Goal: Task Accomplishment & Management: Use online tool/utility

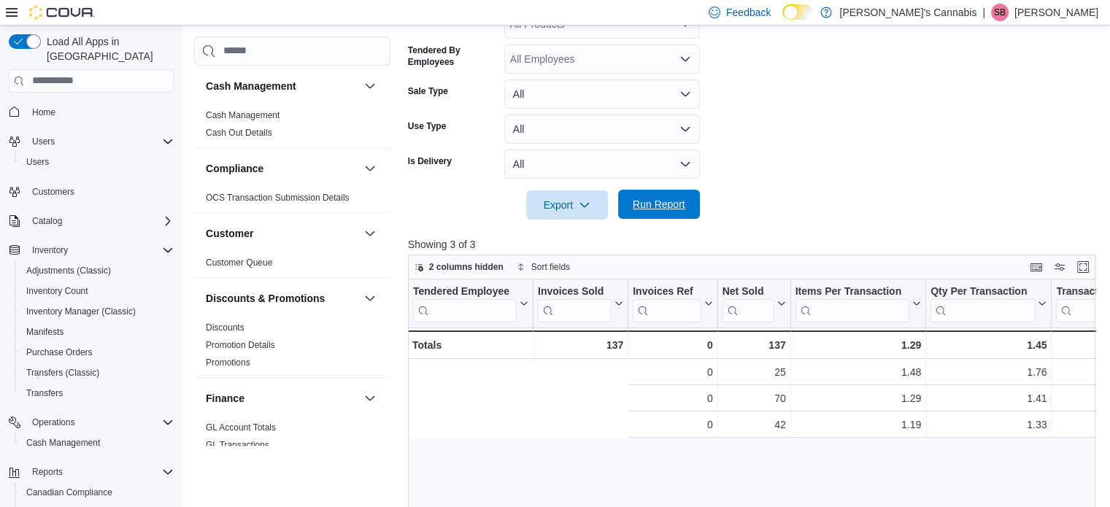
scroll to position [0, 340]
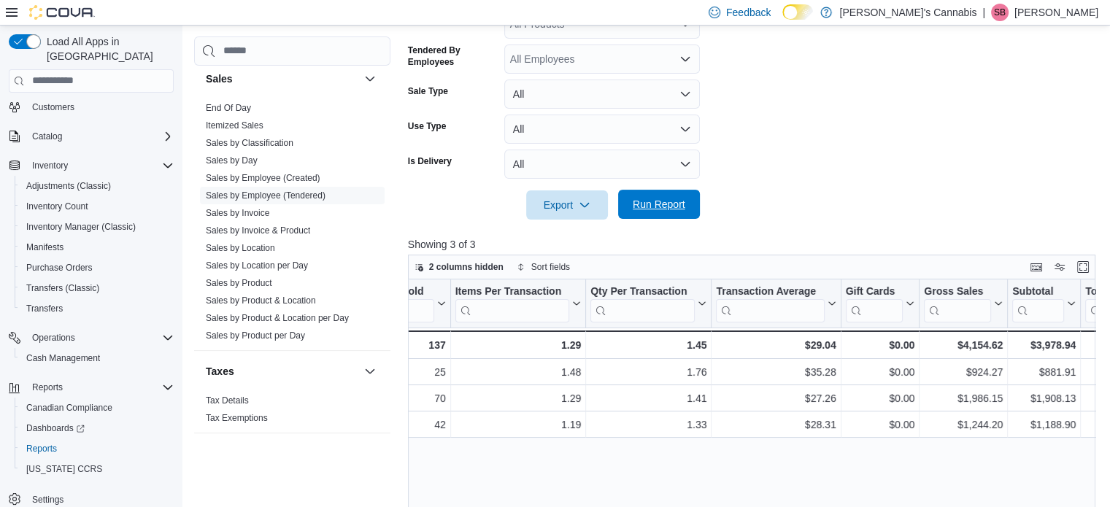
click at [645, 207] on span "Run Report" at bounding box center [659, 204] width 53 height 15
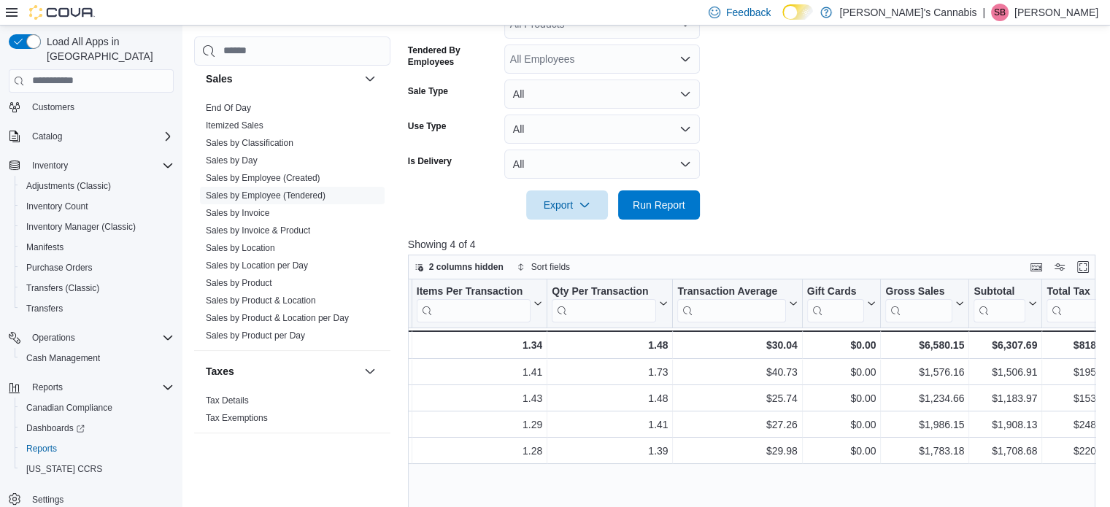
scroll to position [0, 380]
click at [757, 484] on div "Tendered Employee Click to view column header actions Invoices Sold Click to vi…" at bounding box center [755, 471] width 695 height 382
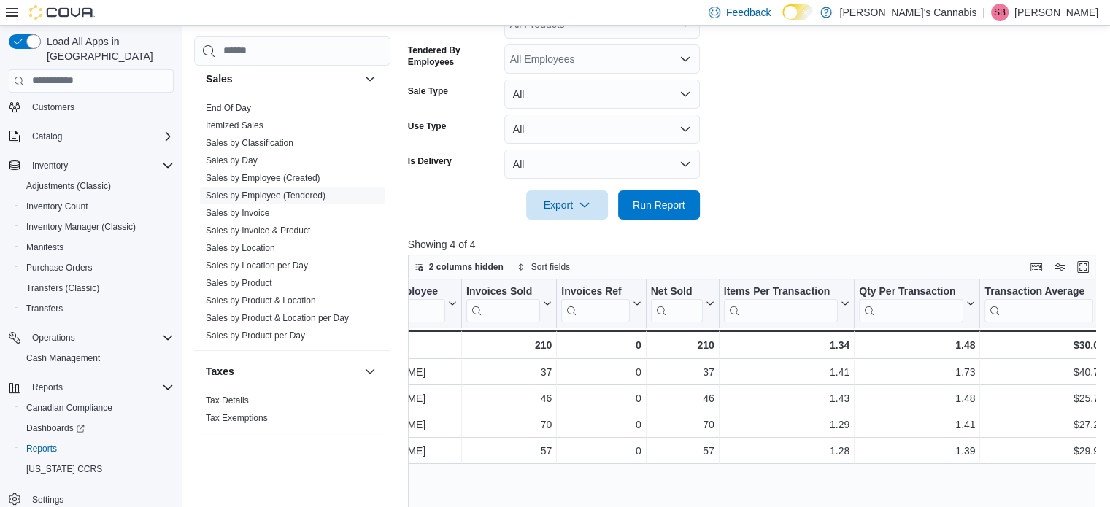
scroll to position [0, 0]
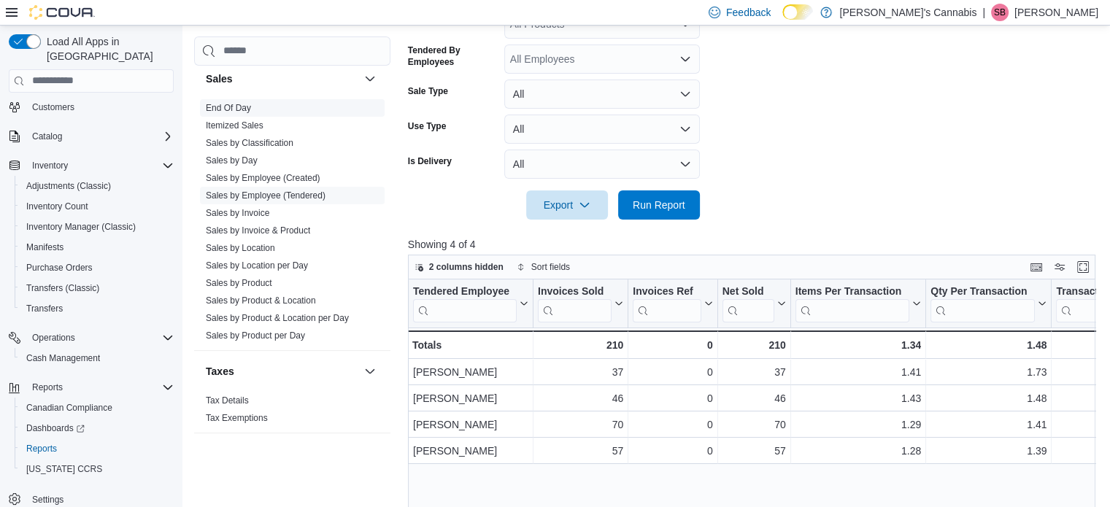
click at [231, 104] on link "End Of Day" at bounding box center [228, 108] width 45 height 10
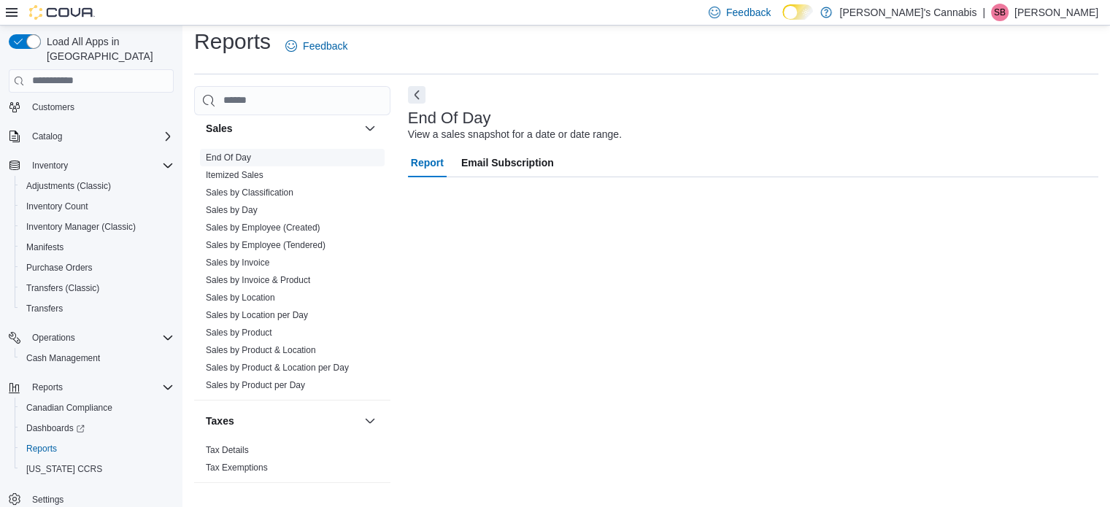
scroll to position [9, 0]
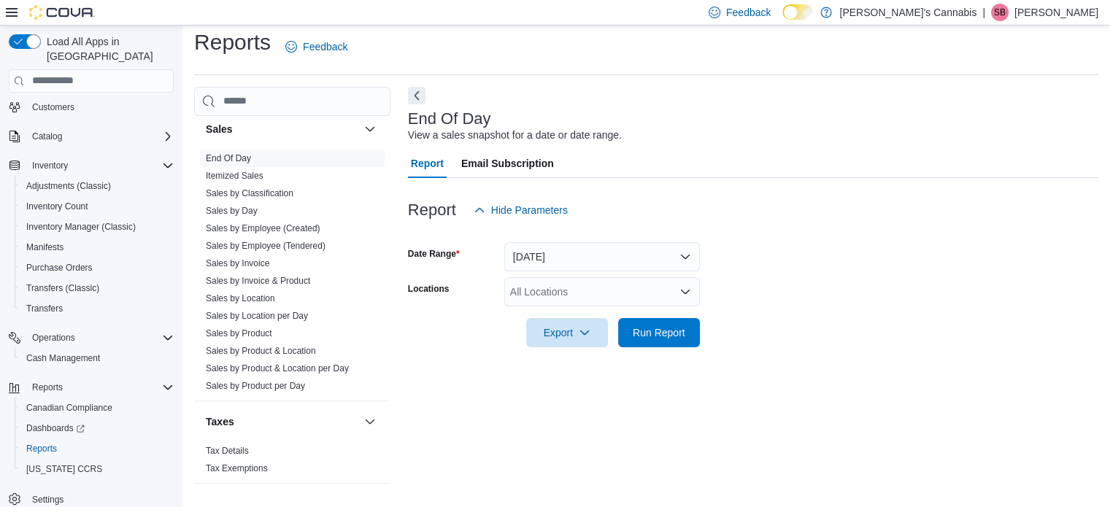
click at [574, 291] on div "All Locations" at bounding box center [603, 291] width 196 height 29
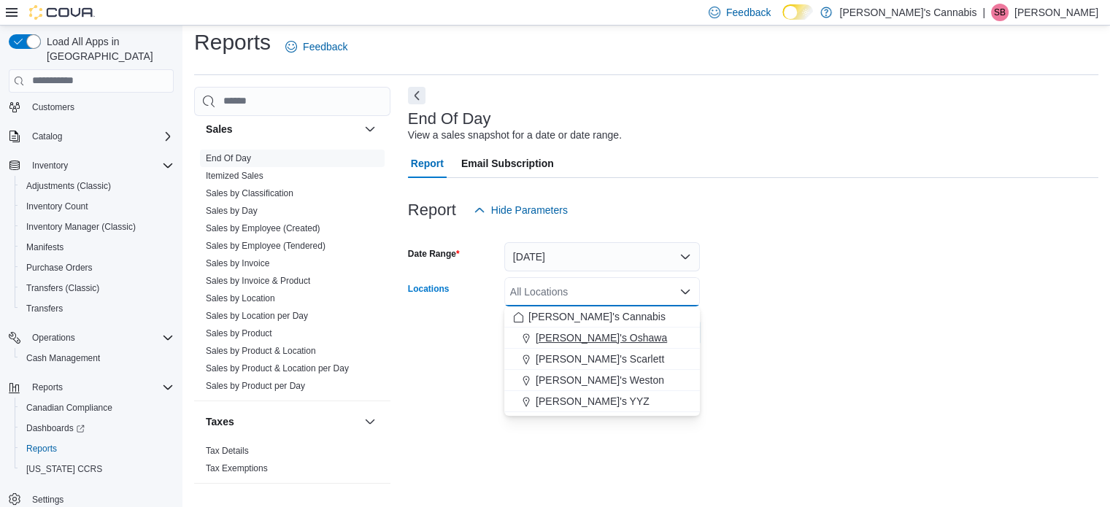
click at [567, 333] on span "MaryJane's Oshawa" at bounding box center [601, 338] width 131 height 15
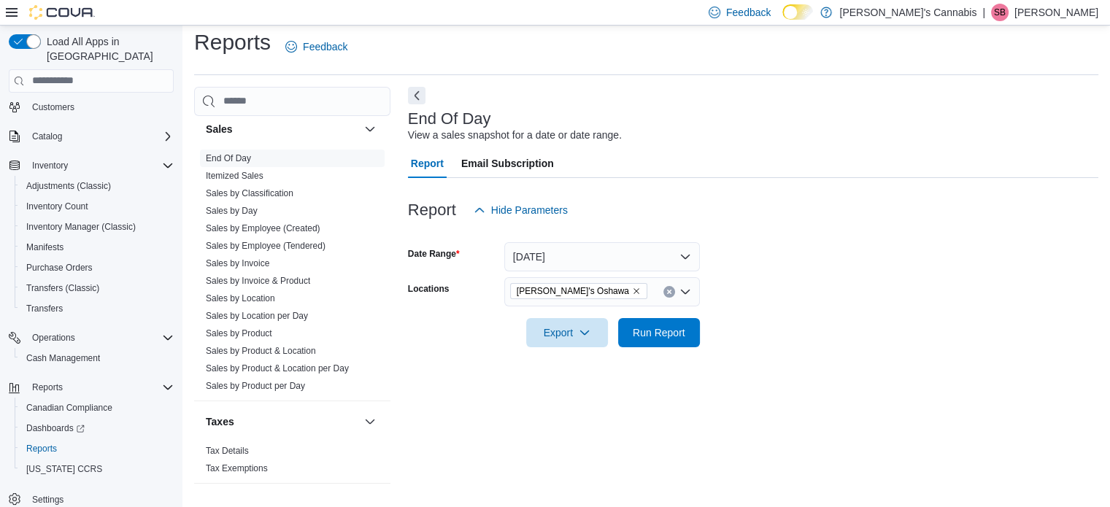
click at [766, 257] on form "Date Range Today Locations MaryJane's Oshawa Export Run Report" at bounding box center [753, 286] width 691 height 123
click at [683, 326] on span "Run Report" at bounding box center [659, 332] width 53 height 15
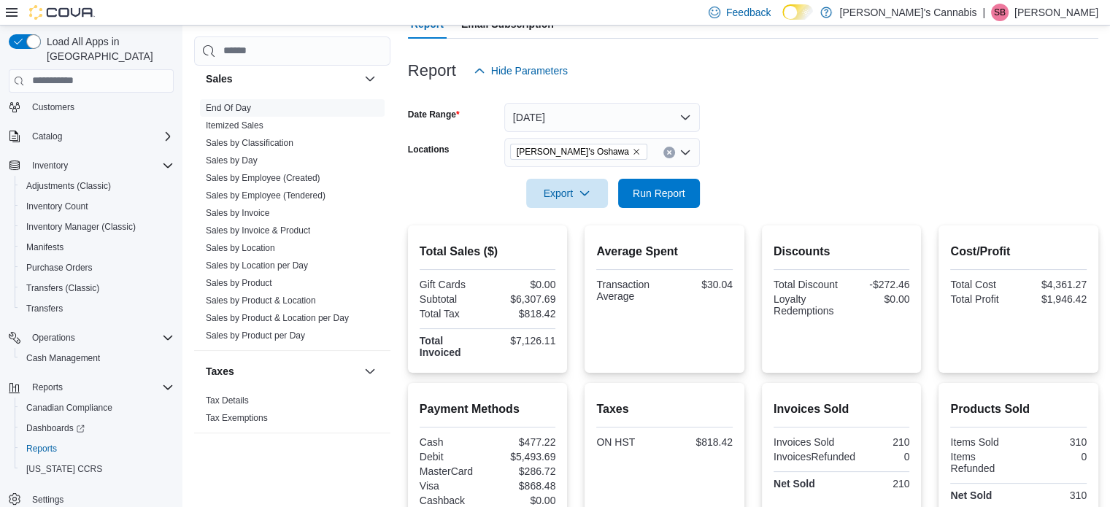
scroll to position [150, 0]
click at [243, 161] on link "Sales by Day" at bounding box center [232, 161] width 52 height 10
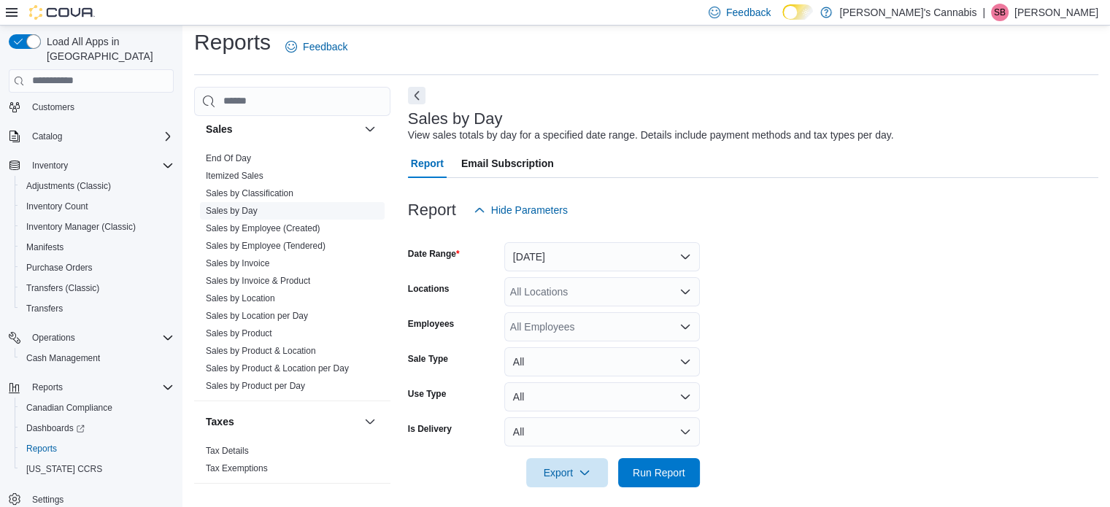
scroll to position [18, 0]
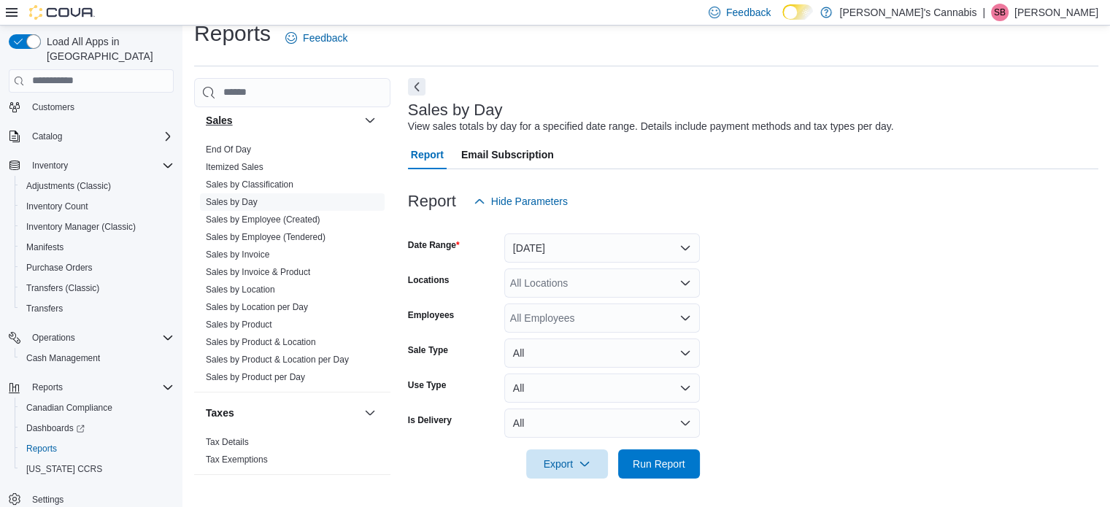
click at [216, 120] on h3 "Sales" at bounding box center [219, 120] width 27 height 15
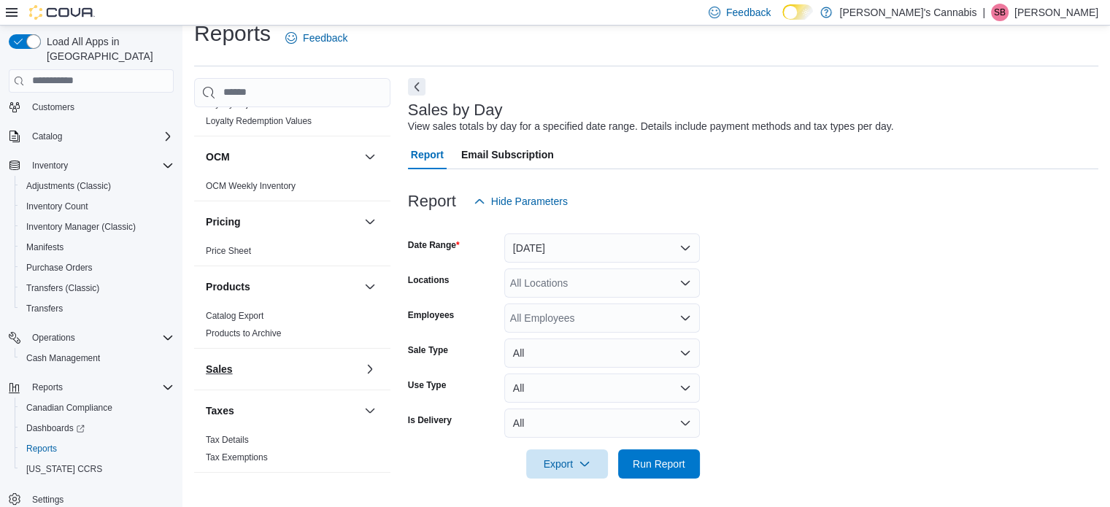
scroll to position [704, 0]
click at [52, 423] on span "Dashboards" at bounding box center [55, 429] width 58 height 12
click at [39, 382] on span "Reports" at bounding box center [47, 388] width 31 height 12
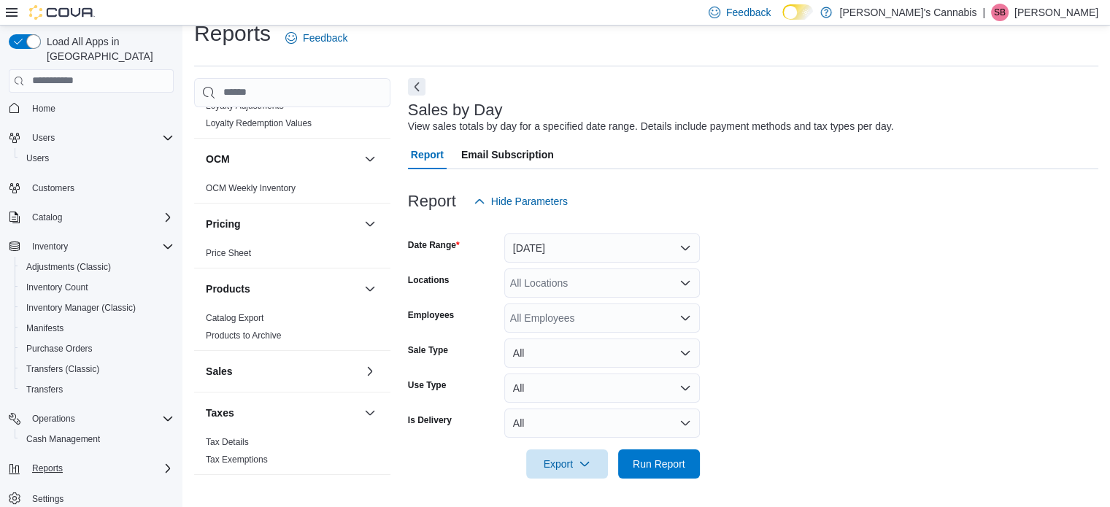
scroll to position [3, 0]
click at [43, 464] on span "Reports" at bounding box center [47, 470] width 31 height 12
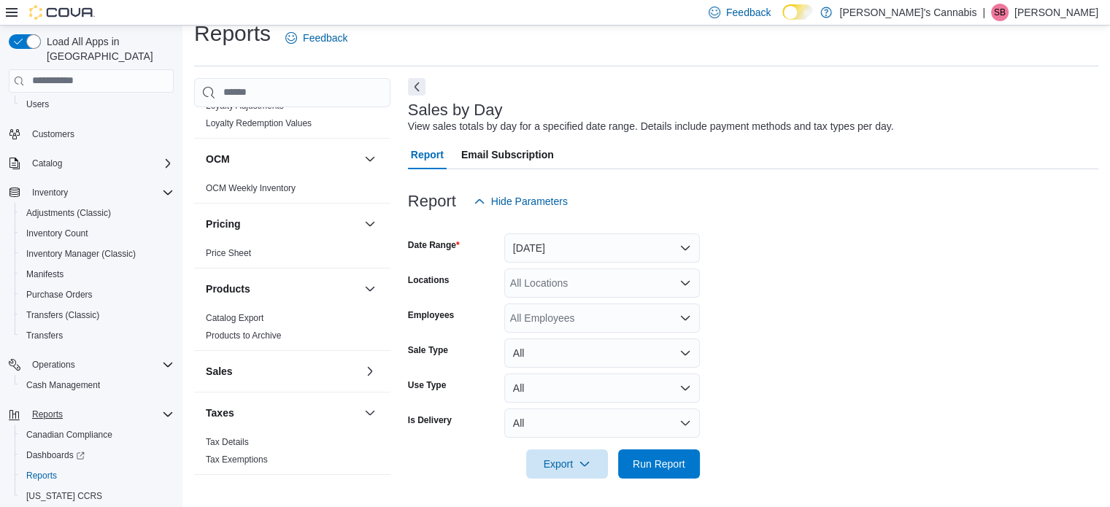
scroll to position [61, 0]
click at [35, 467] on span "Reports" at bounding box center [41, 473] width 31 height 12
click at [415, 88] on button "Next" at bounding box center [417, 86] width 18 height 18
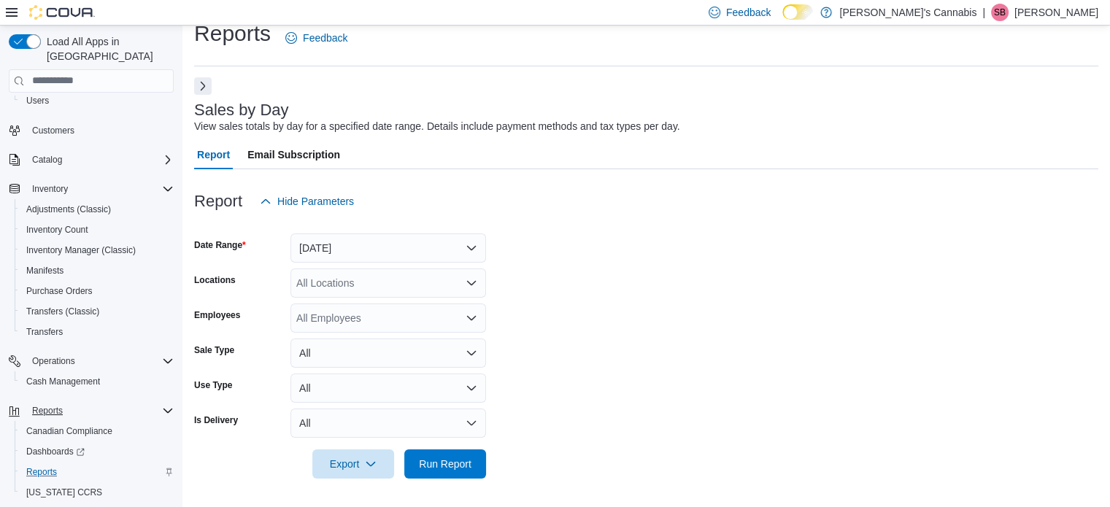
click at [202, 80] on button "Next" at bounding box center [203, 86] width 18 height 18
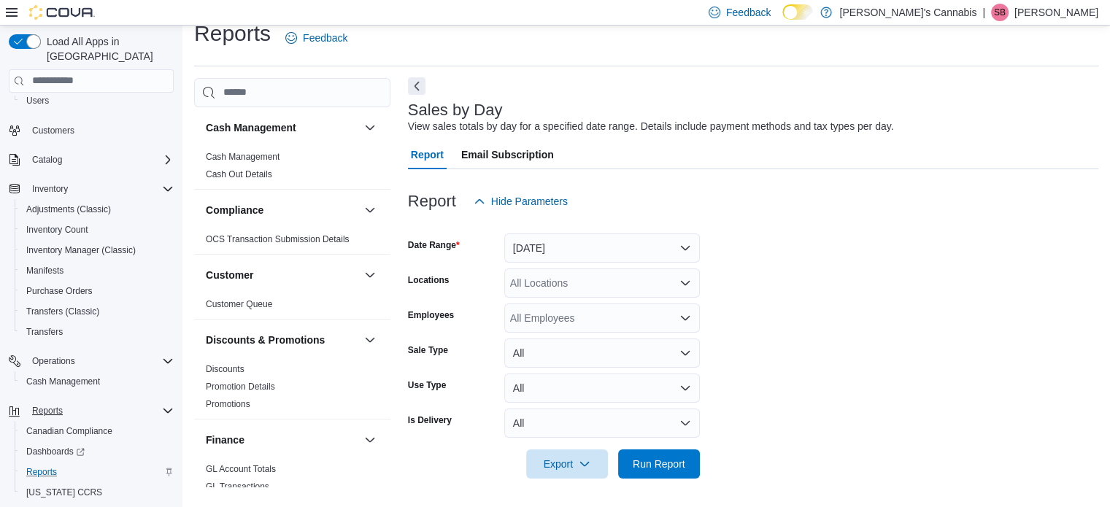
click at [413, 78] on button "Next" at bounding box center [417, 86] width 18 height 18
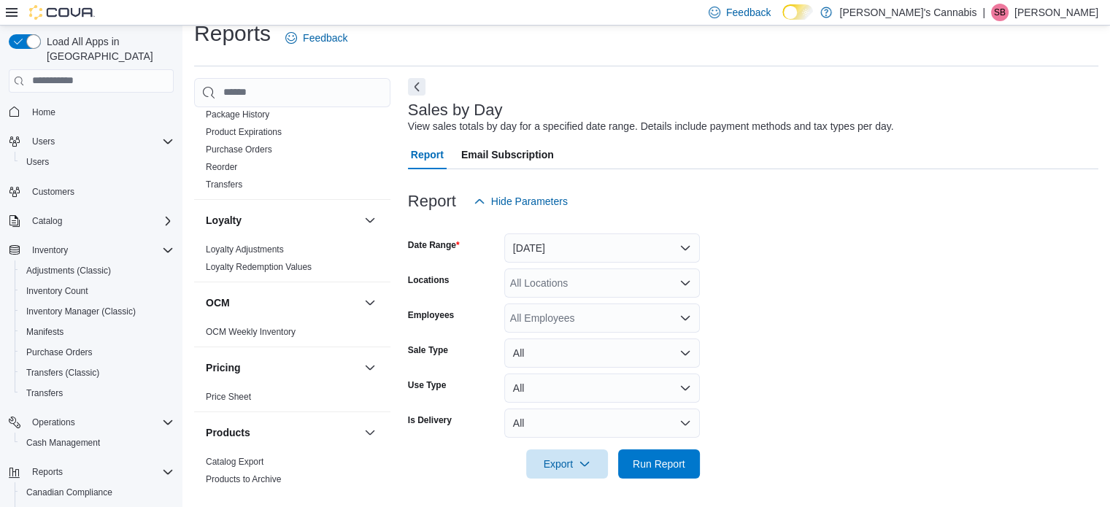
scroll to position [501, 0]
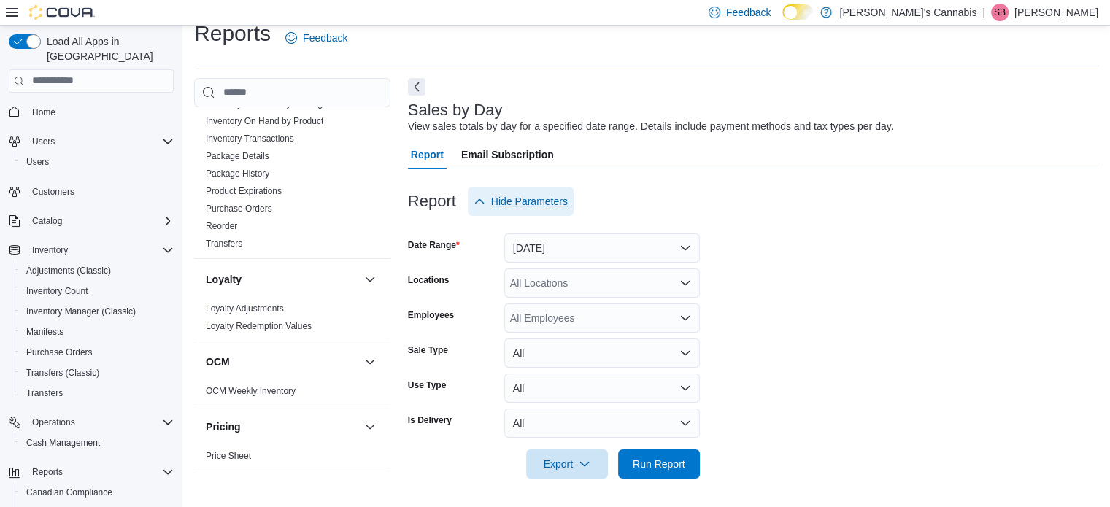
click at [532, 201] on span "Hide Parameters" at bounding box center [529, 201] width 77 height 15
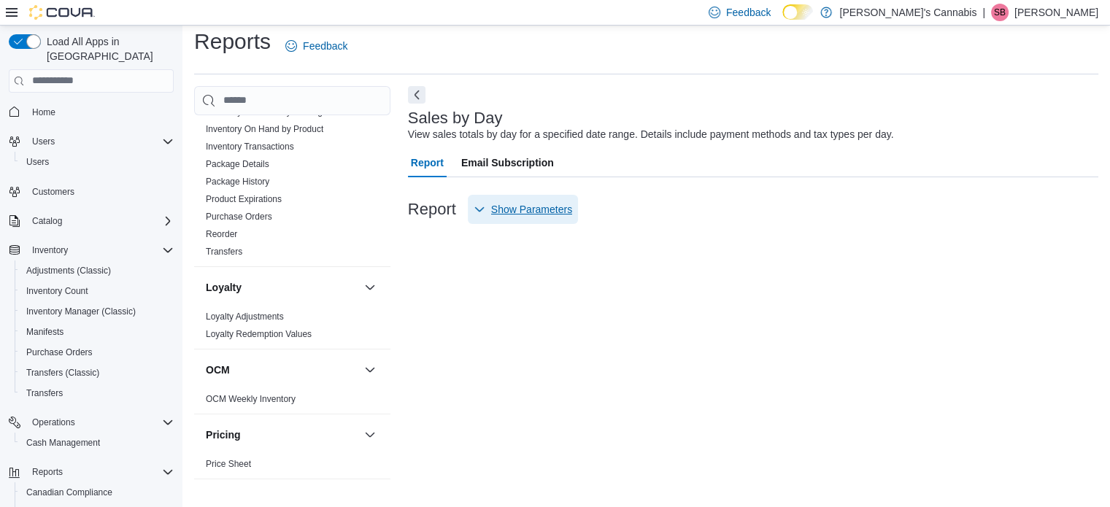
scroll to position [9, 0]
click at [404, 93] on div "Cash Management Cash Management Cash Out Details Compliance OCS Transaction Sub…" at bounding box center [646, 292] width 905 height 410
click at [415, 93] on button "Next" at bounding box center [417, 95] width 18 height 18
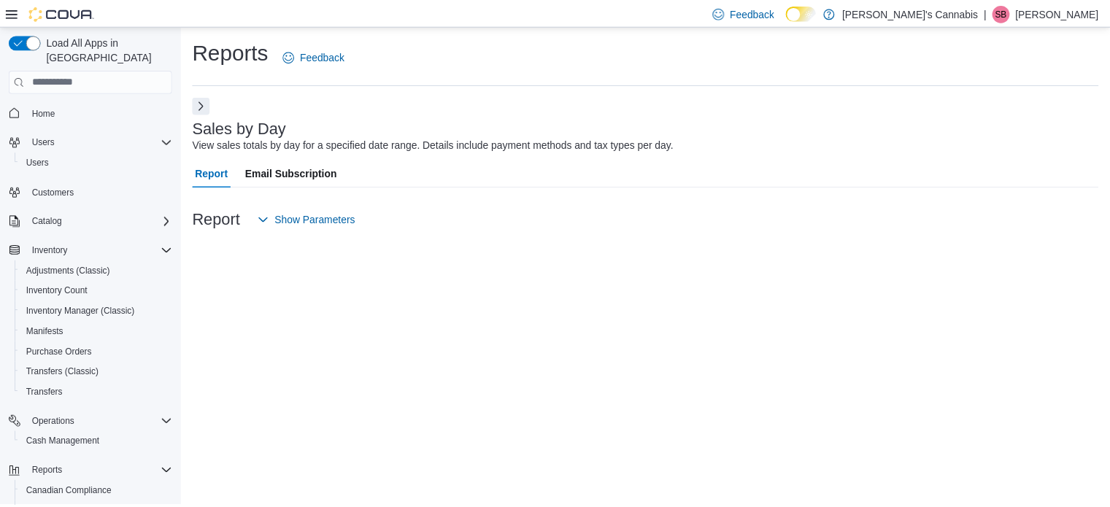
scroll to position [85, 0]
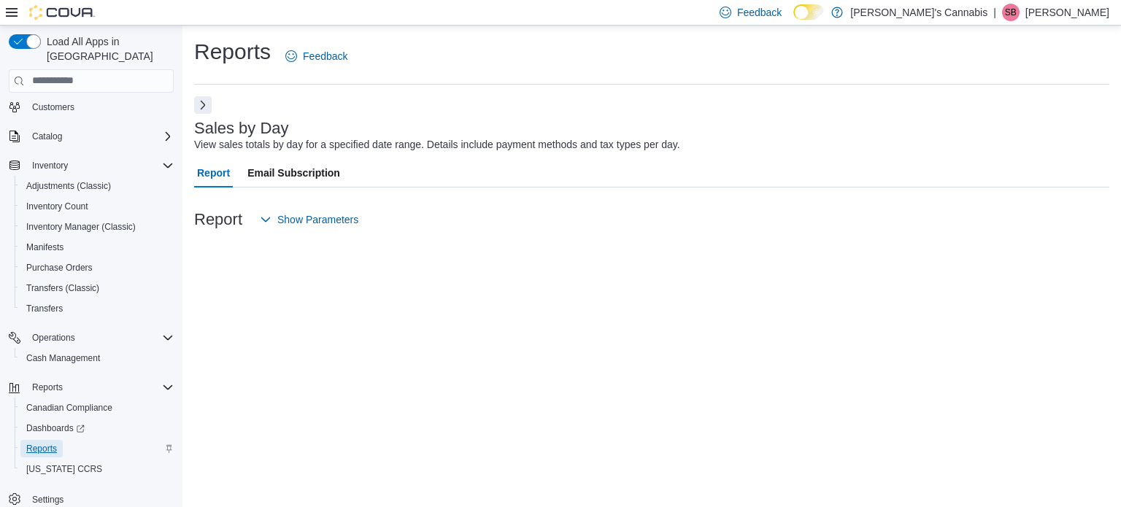
click at [39, 443] on span "Reports" at bounding box center [41, 449] width 31 height 12
click at [207, 99] on button "Next" at bounding box center [203, 105] width 18 height 18
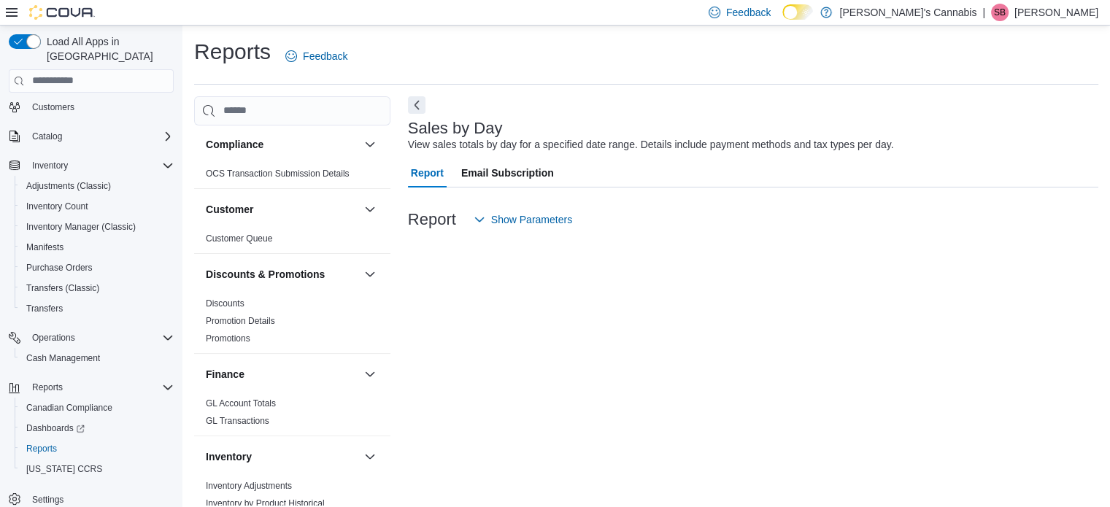
scroll to position [145, 0]
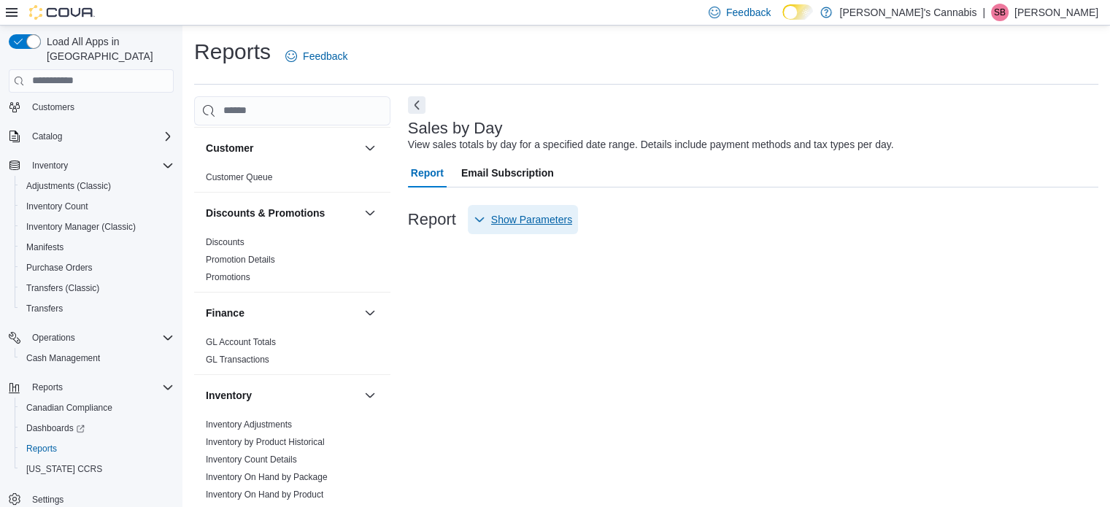
click at [496, 207] on span "Show Parameters" at bounding box center [523, 219] width 99 height 29
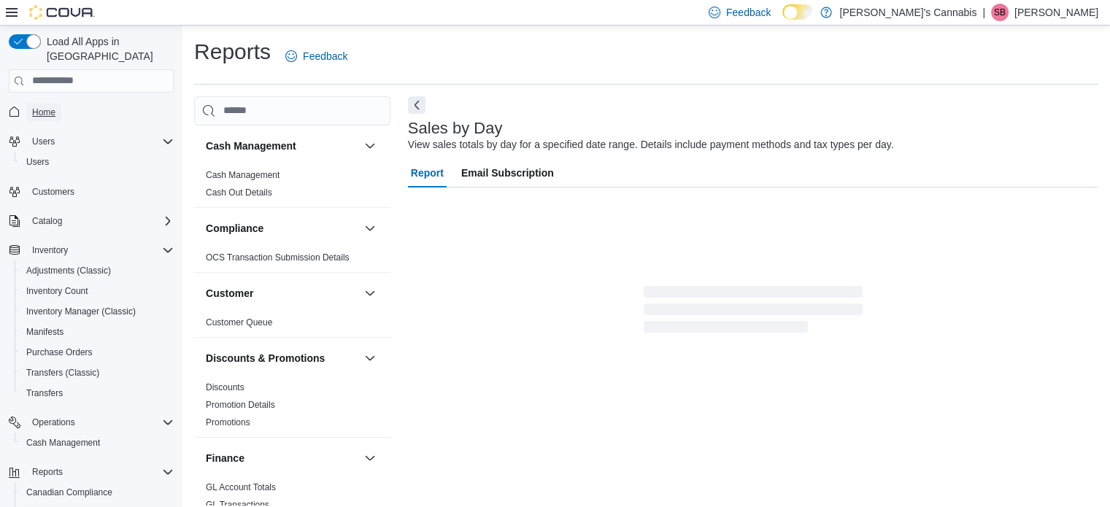
click at [31, 104] on link "Home" at bounding box center [43, 113] width 35 height 18
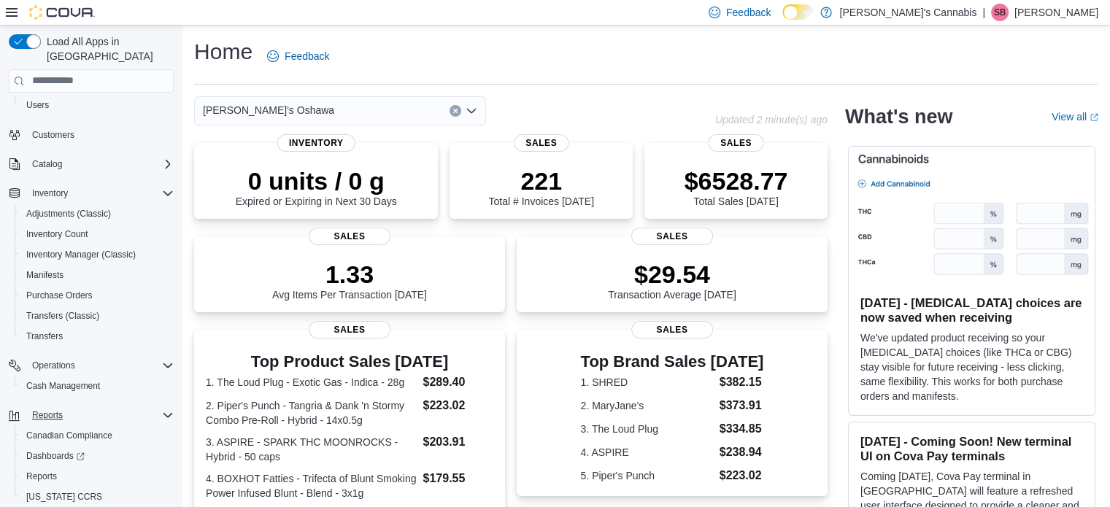
scroll to position [58, 0]
click at [41, 469] on span "Reports" at bounding box center [41, 475] width 31 height 12
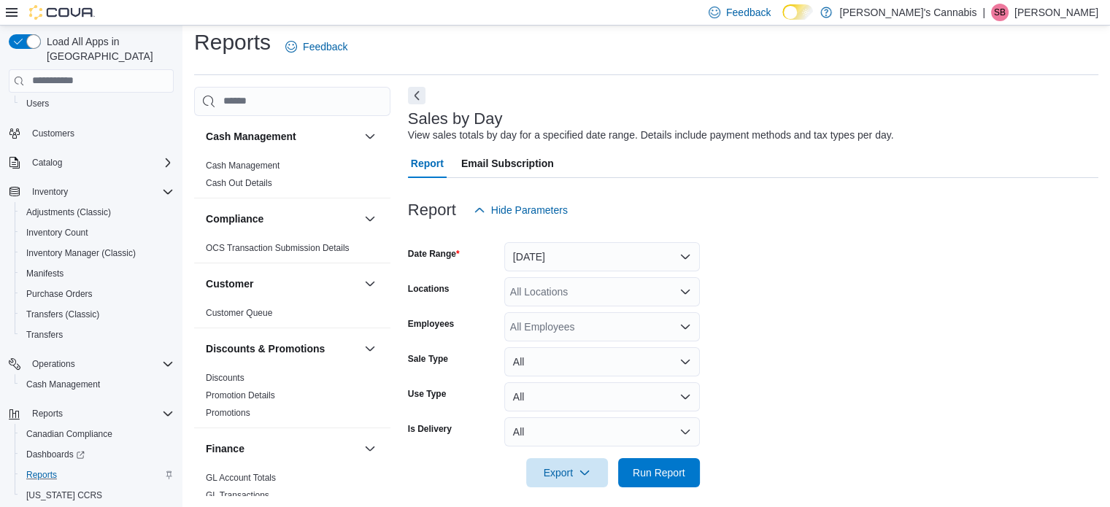
scroll to position [18, 0]
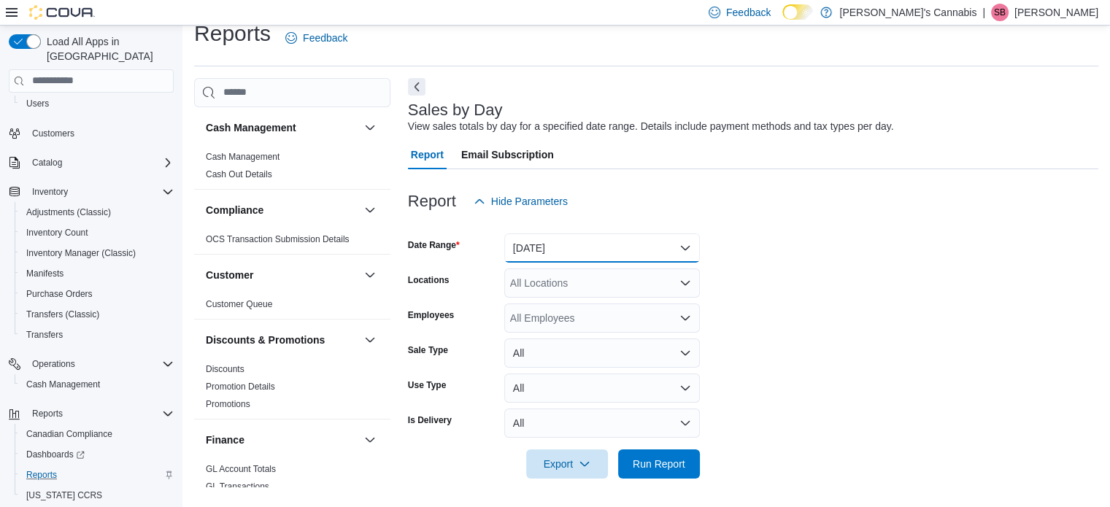
click at [540, 251] on button "[DATE]" at bounding box center [603, 248] width 196 height 29
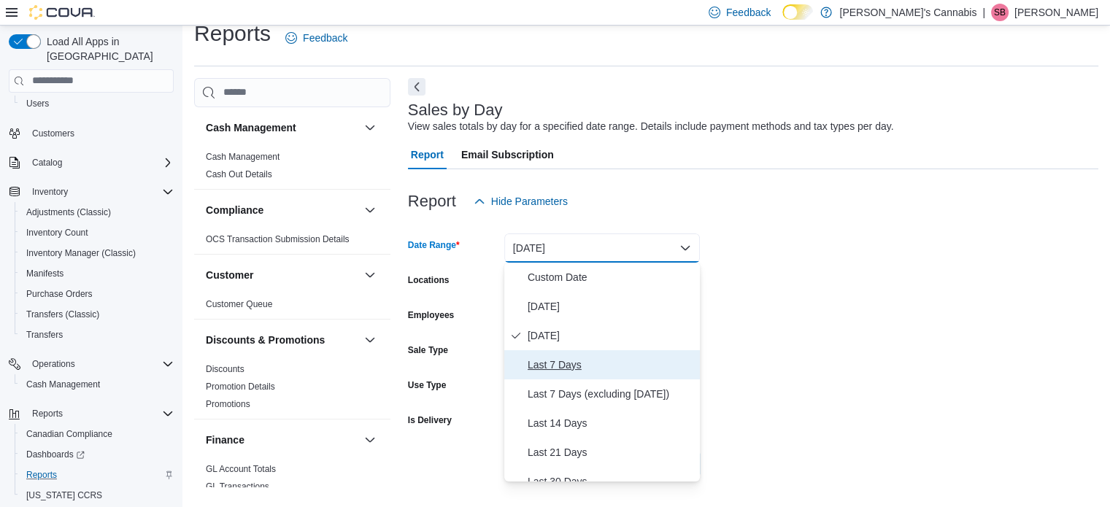
click at [541, 356] on span "Last 7 Days" at bounding box center [611, 365] width 166 height 18
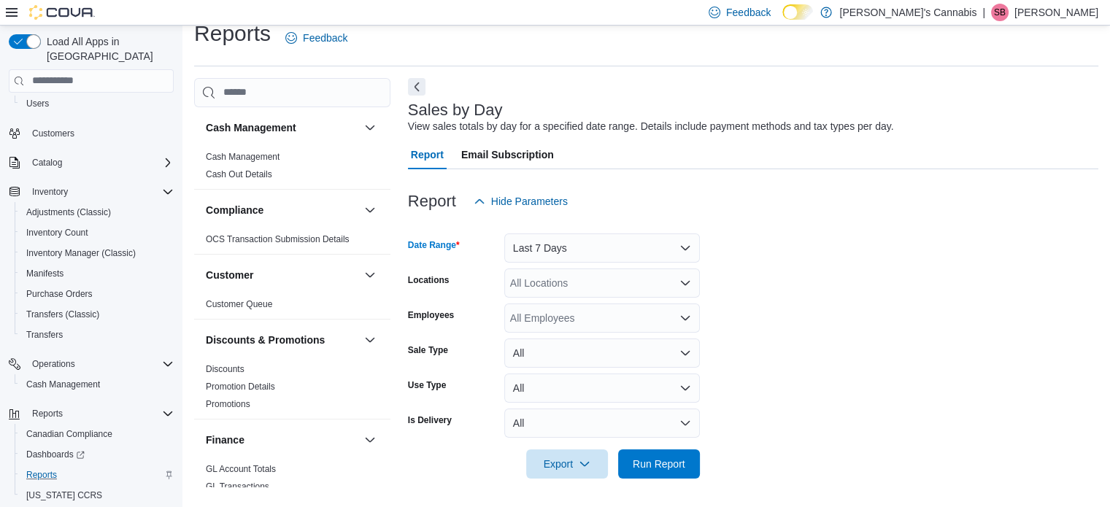
click at [537, 280] on div "All Locations" at bounding box center [603, 283] width 196 height 29
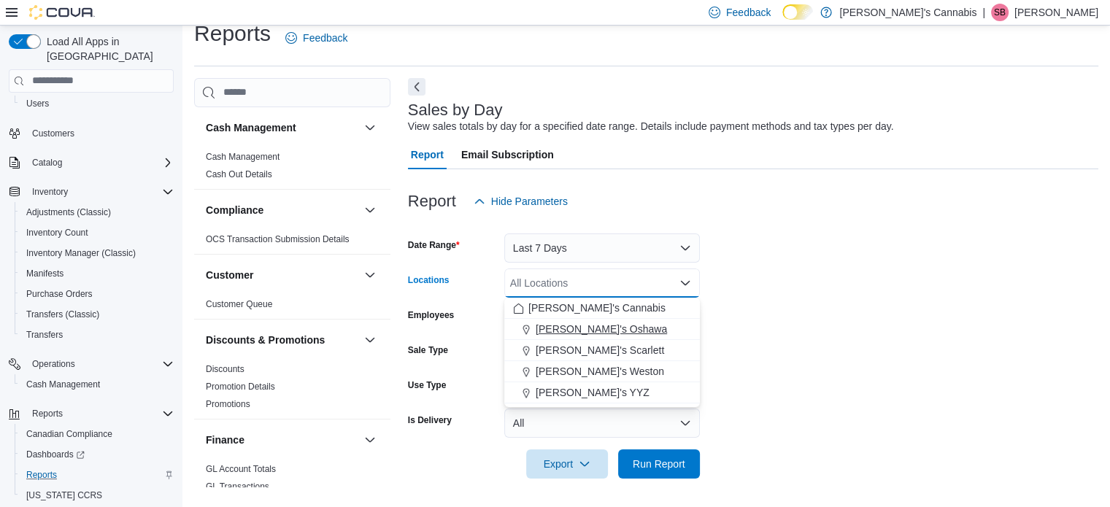
click at [549, 329] on span "MaryJane's Oshawa" at bounding box center [601, 329] width 131 height 15
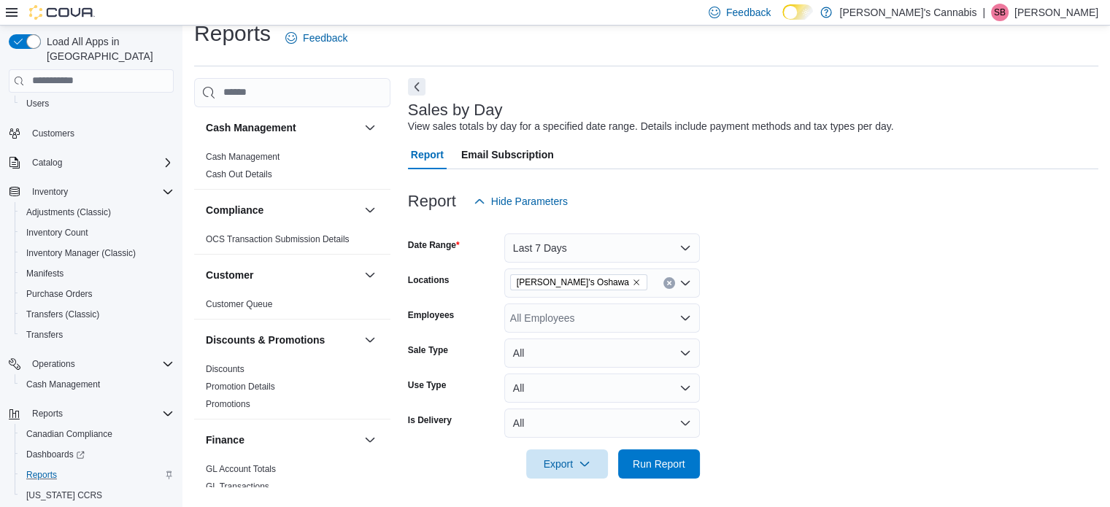
click at [735, 334] on form "Date Range Last 7 Days Locations MaryJane's Oshawa Employees All Employees Sale…" at bounding box center [753, 347] width 691 height 263
click at [692, 460] on button "Run Report" at bounding box center [659, 463] width 82 height 29
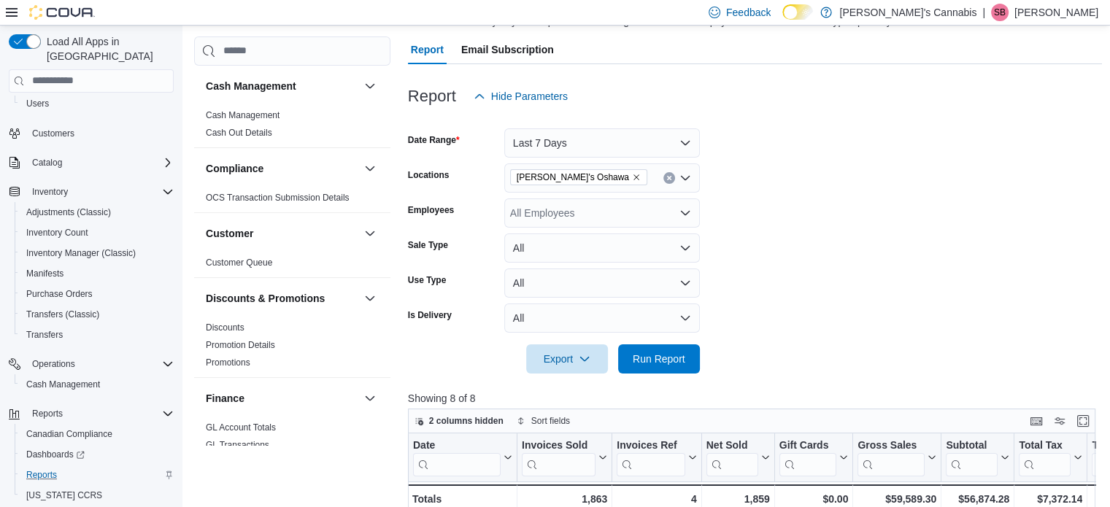
scroll to position [120, 0]
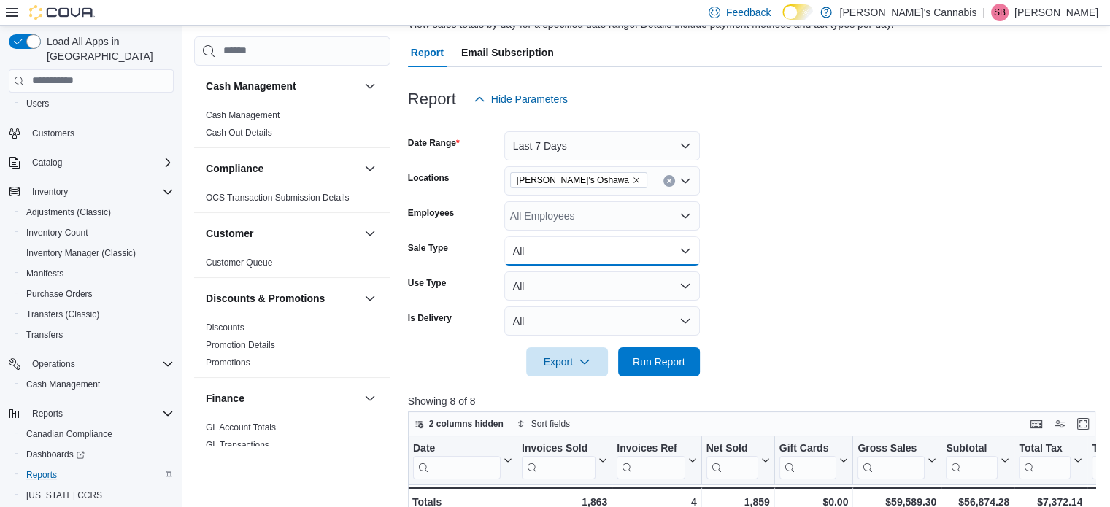
click at [555, 261] on button "All" at bounding box center [603, 251] width 196 height 29
click at [729, 274] on form "Date Range Last 7 Days Locations MaryJane's Oshawa Employees All Employees Sale…" at bounding box center [755, 245] width 695 height 263
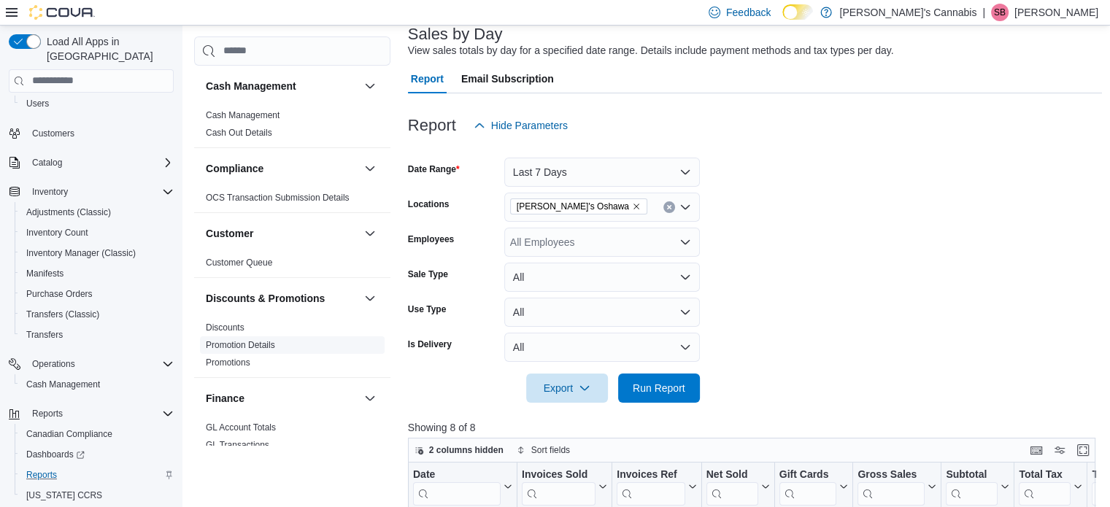
scroll to position [88, 0]
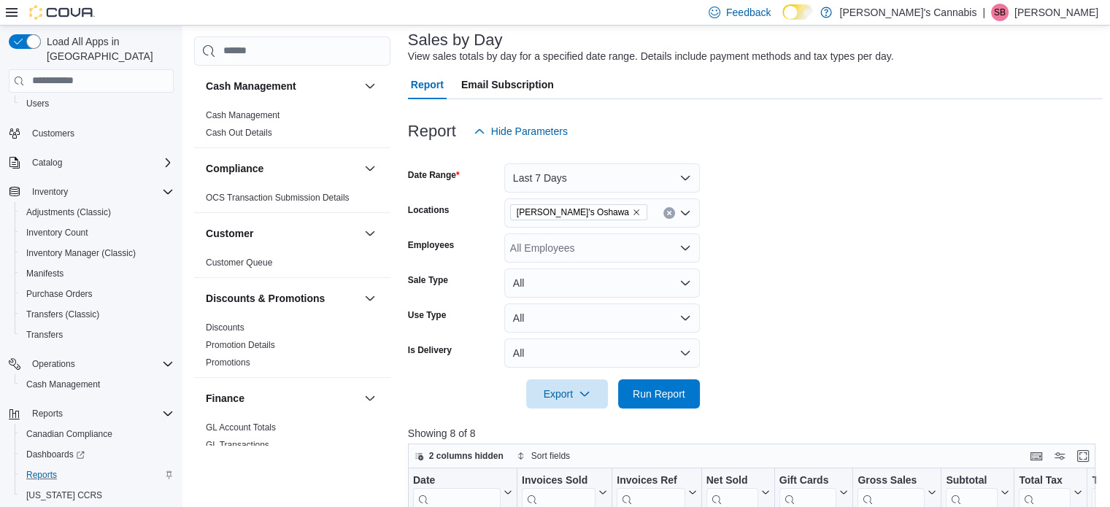
click at [537, 242] on div "All Employees" at bounding box center [603, 248] width 196 height 29
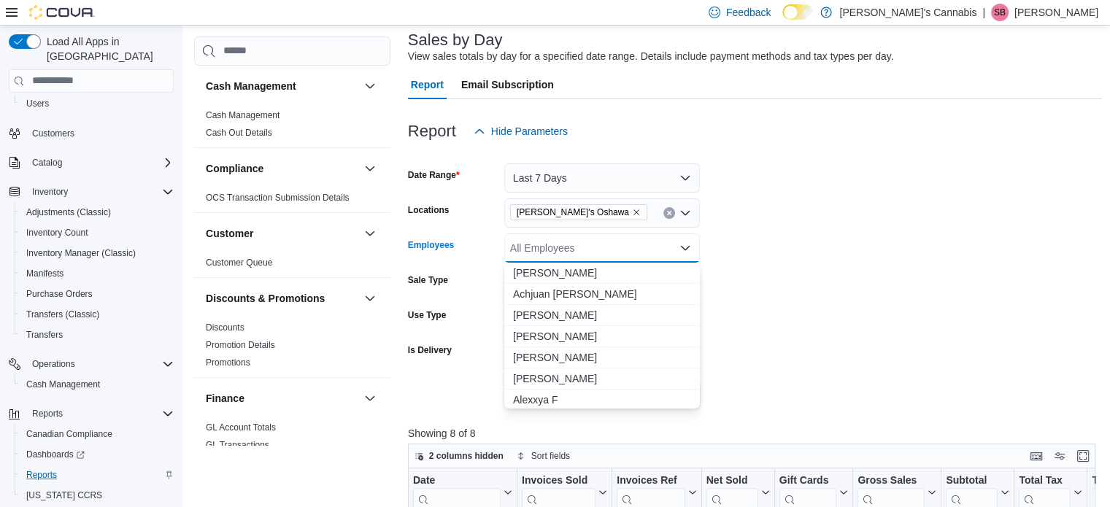
click at [537, 242] on div "All Employees Combo box. Selected. Combo box input. All Employees. Type some te…" at bounding box center [603, 248] width 196 height 29
click at [453, 241] on label "Employees" at bounding box center [431, 245] width 46 height 12
click at [510, 241] on input "Employees" at bounding box center [510, 248] width 1 height 18
click at [453, 241] on label "Employees" at bounding box center [431, 245] width 46 height 12
click at [510, 241] on input "Employees" at bounding box center [510, 248] width 1 height 18
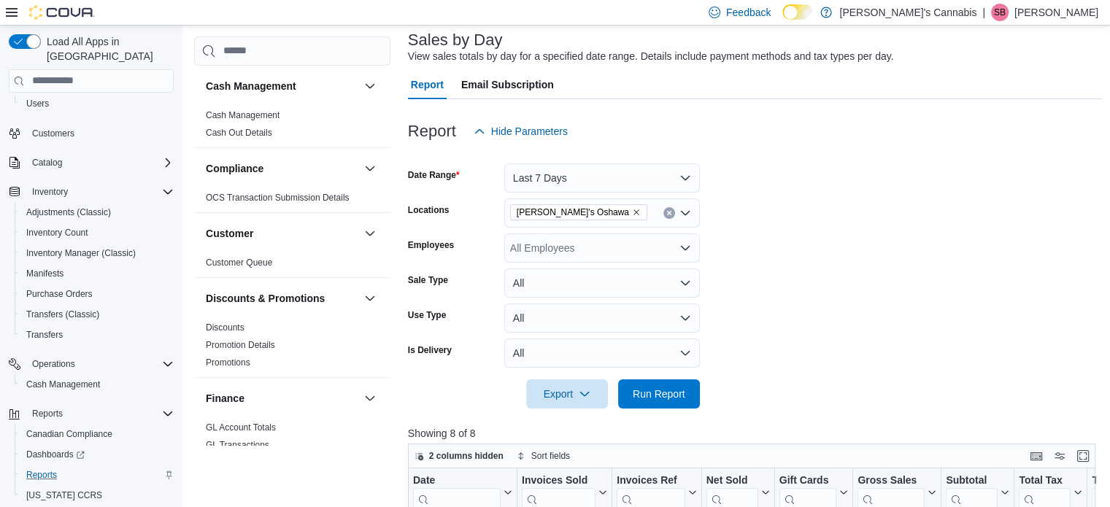
click at [453, 245] on label "Employees" at bounding box center [431, 245] width 46 height 12
click at [510, 245] on input "Employees" at bounding box center [510, 248] width 1 height 18
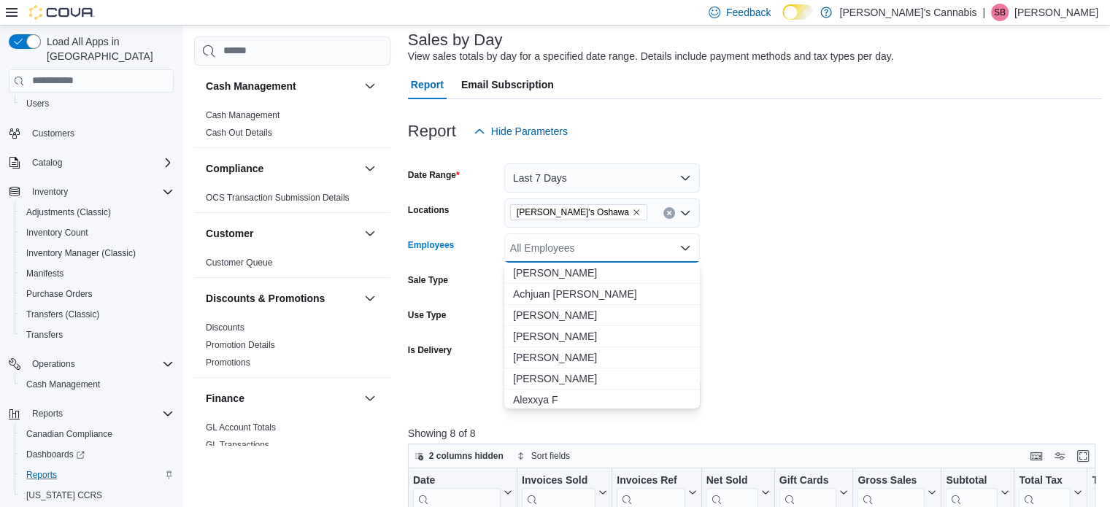
click at [756, 250] on form "Date Range Last 7 Days Locations MaryJane's Oshawa Employees All Employees Comb…" at bounding box center [755, 277] width 695 height 263
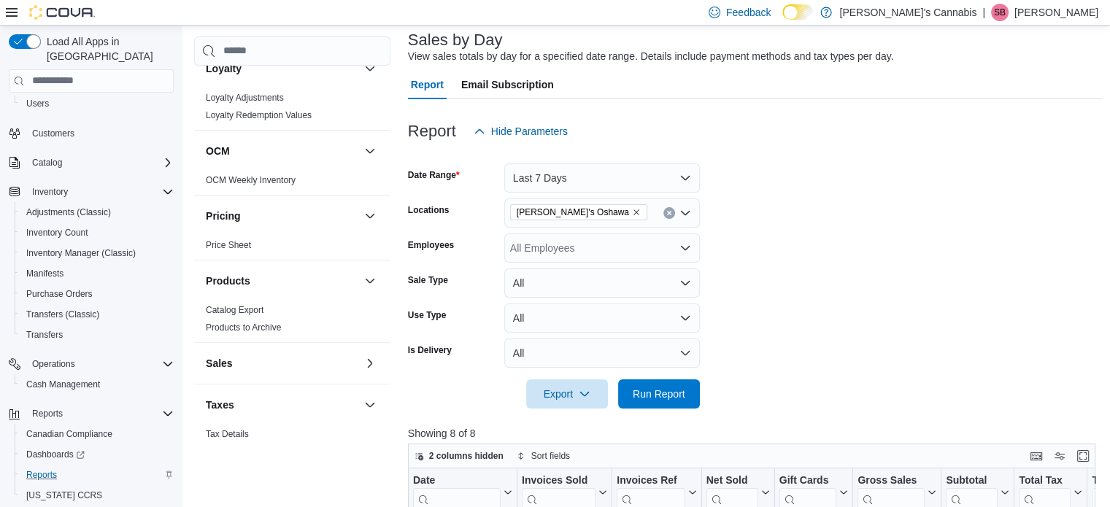
scroll to position [671, 0]
click at [260, 358] on button "Sales" at bounding box center [282, 363] width 153 height 15
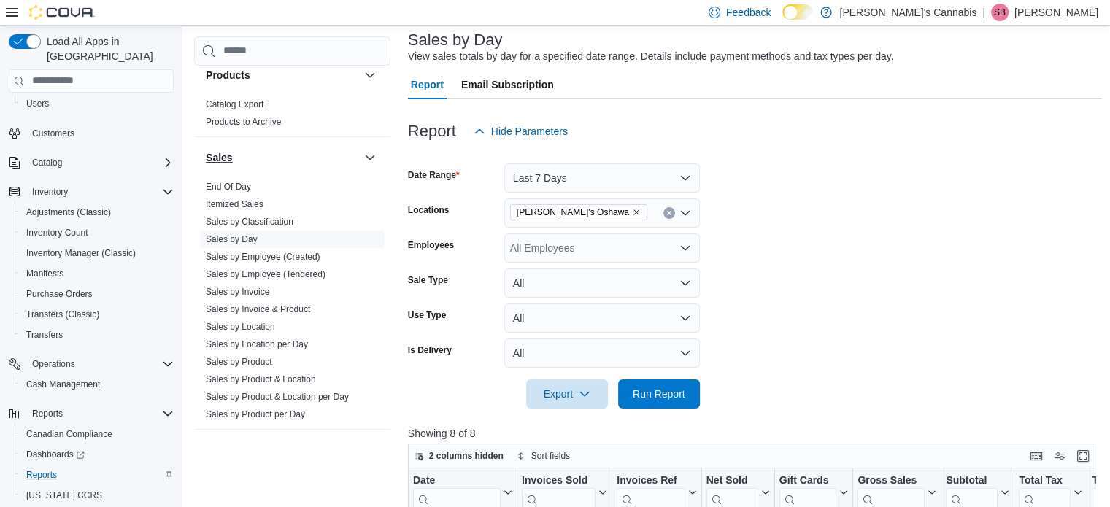
scroll to position [878, 0]
click at [233, 271] on link "Sales by Employee (Tendered)" at bounding box center [266, 272] width 120 height 10
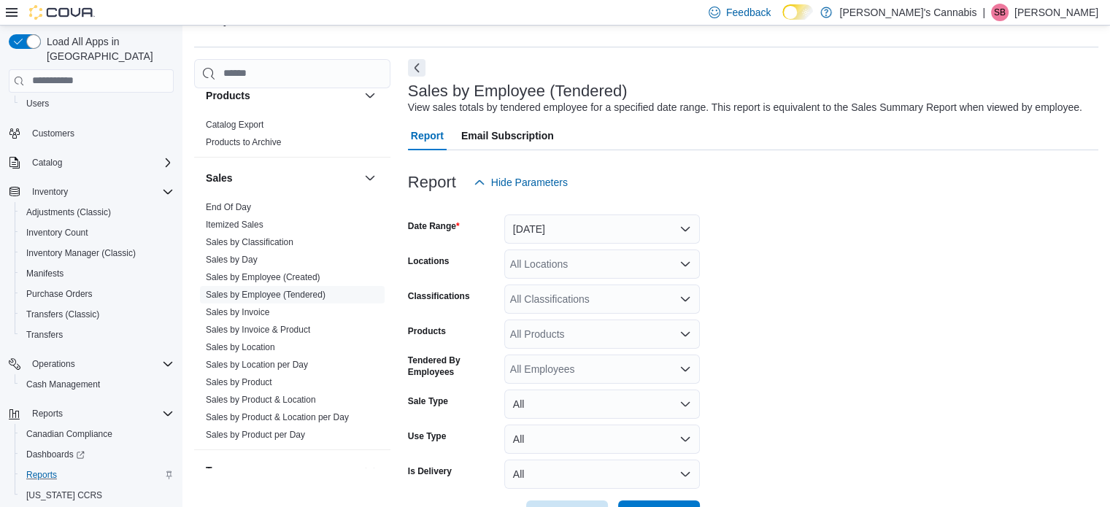
scroll to position [34, 0]
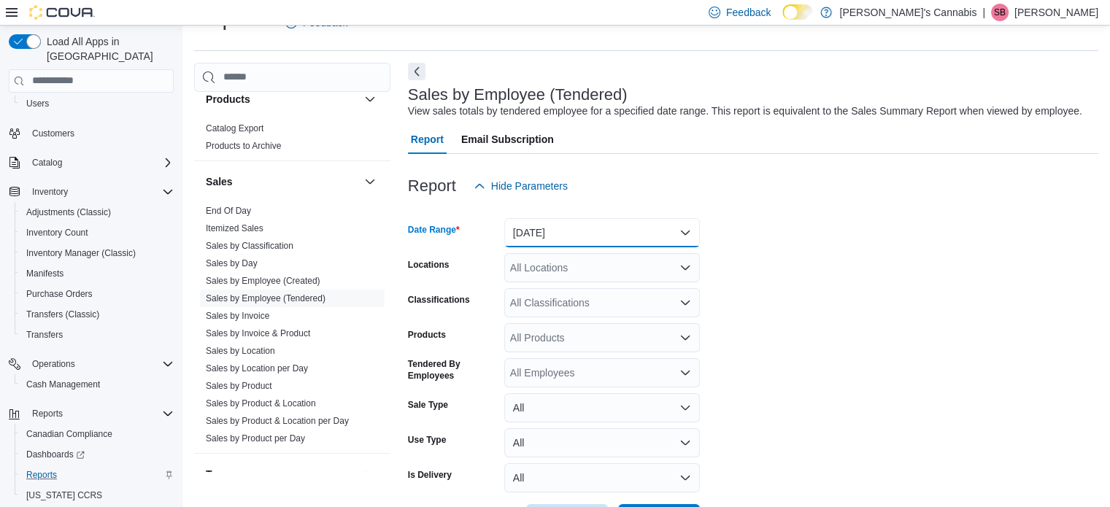
click at [553, 229] on button "[DATE]" at bounding box center [603, 232] width 196 height 29
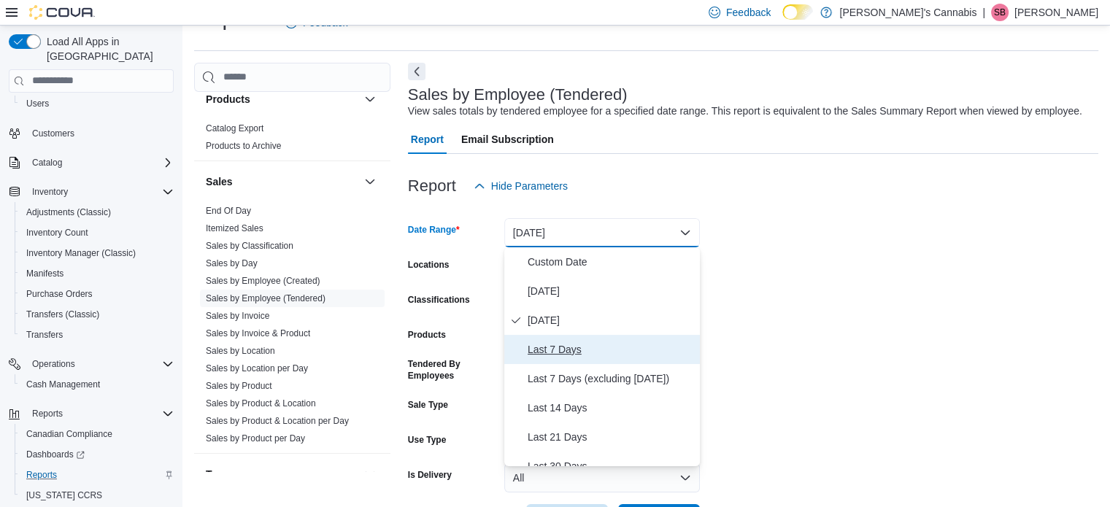
click at [540, 344] on span "Last 7 Days" at bounding box center [611, 350] width 166 height 18
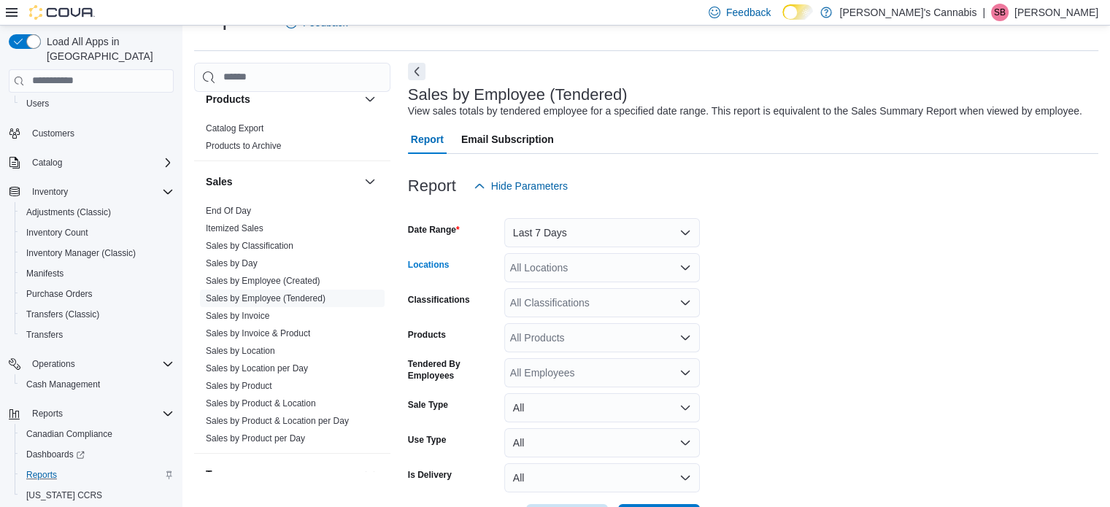
click at [546, 262] on div "All Locations" at bounding box center [603, 267] width 196 height 29
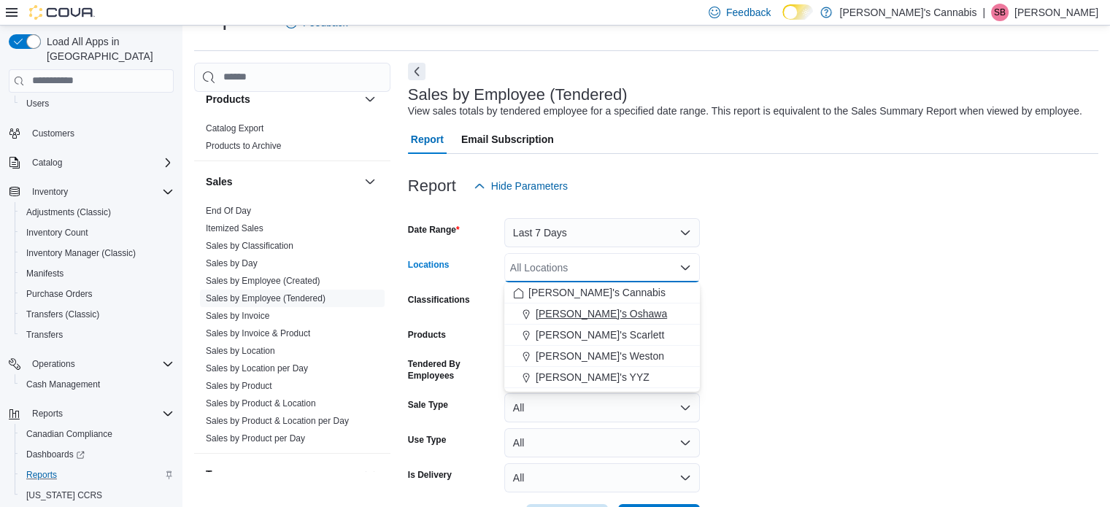
click at [550, 310] on span "MaryJane's Oshawa" at bounding box center [601, 314] width 131 height 15
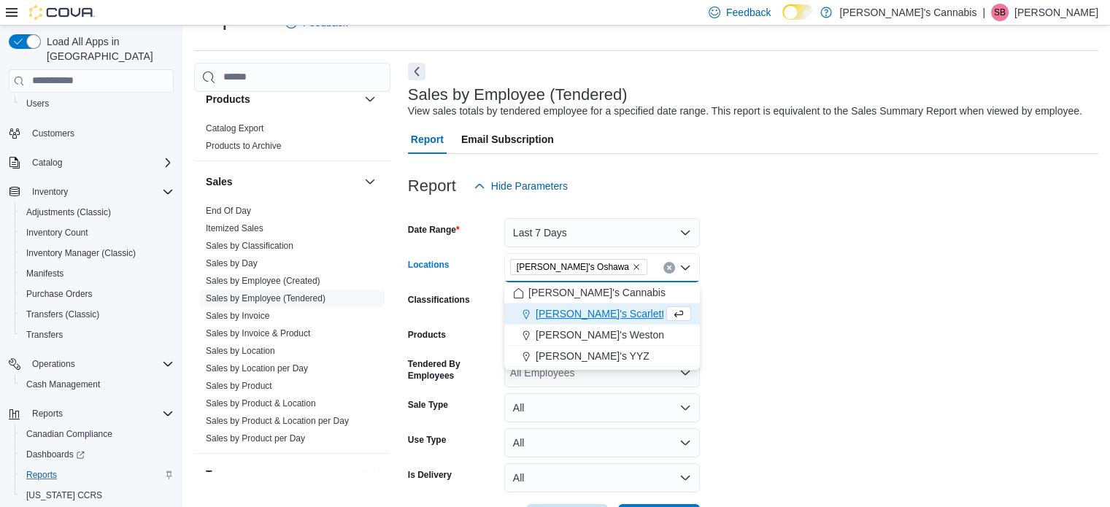
click at [794, 277] on form "Date Range Last 7 Days Locations MaryJane's Oshawa Combo box. Selected. MaryJan…" at bounding box center [753, 367] width 691 height 333
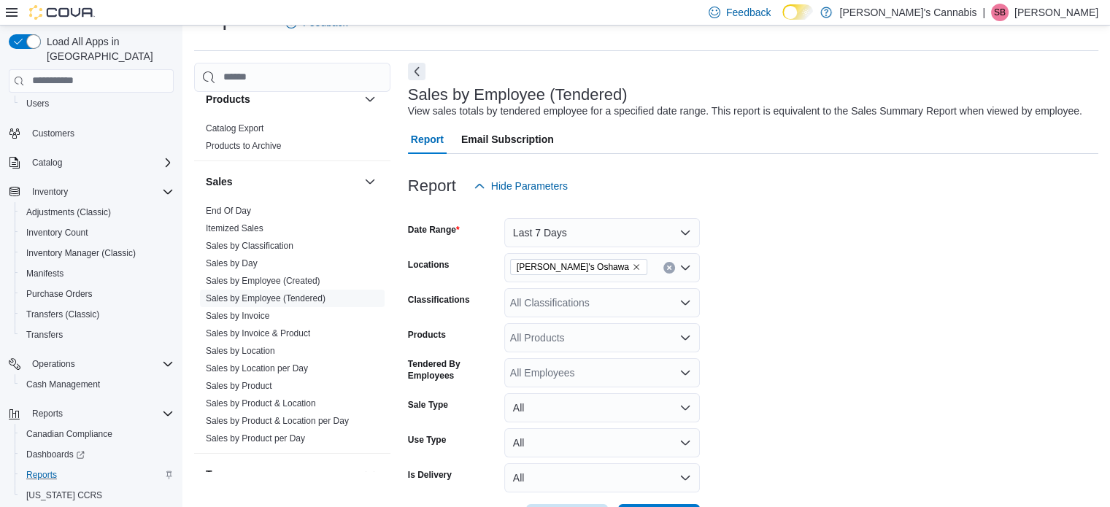
scroll to position [88, 0]
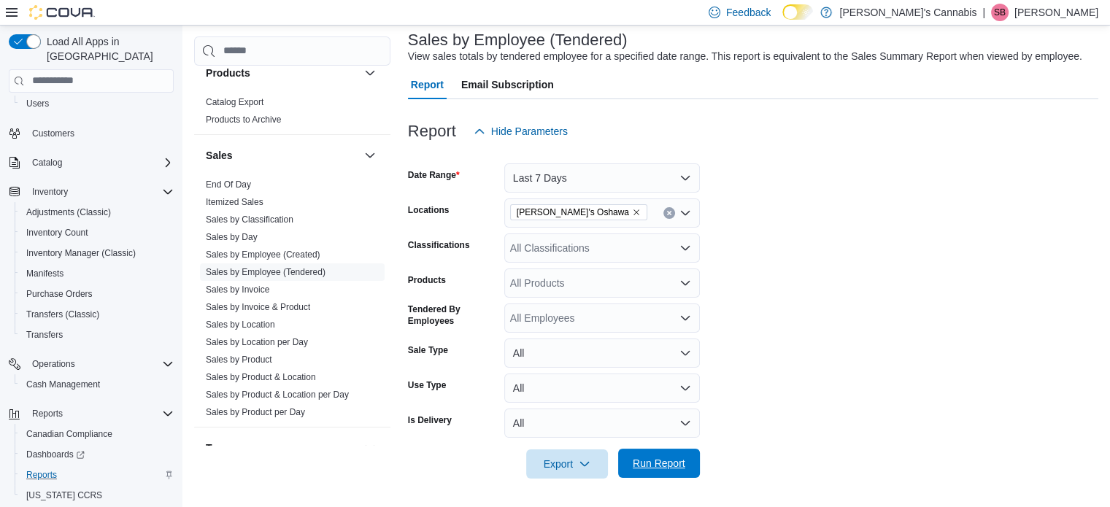
click at [663, 464] on span "Run Report" at bounding box center [659, 463] width 53 height 15
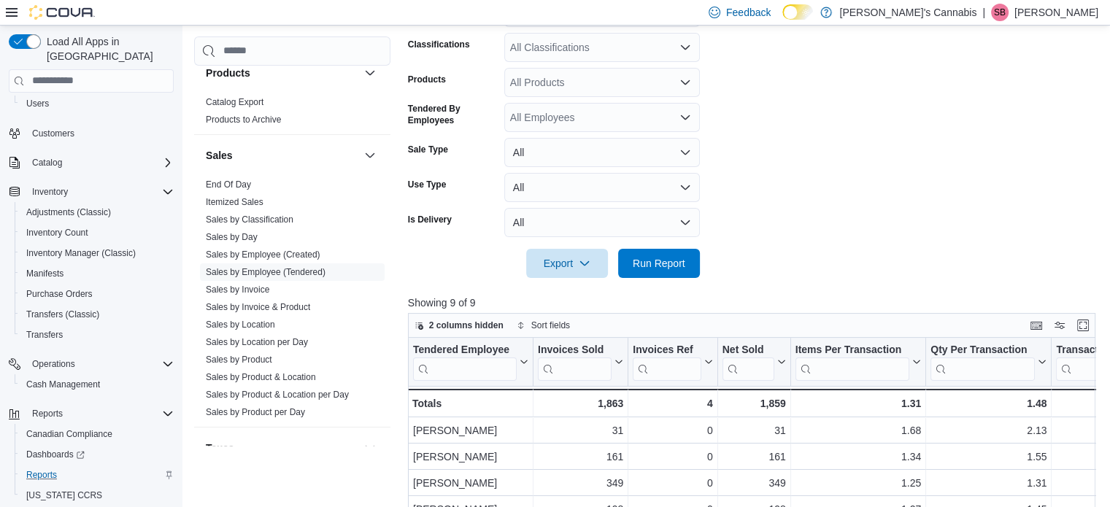
scroll to position [278, 0]
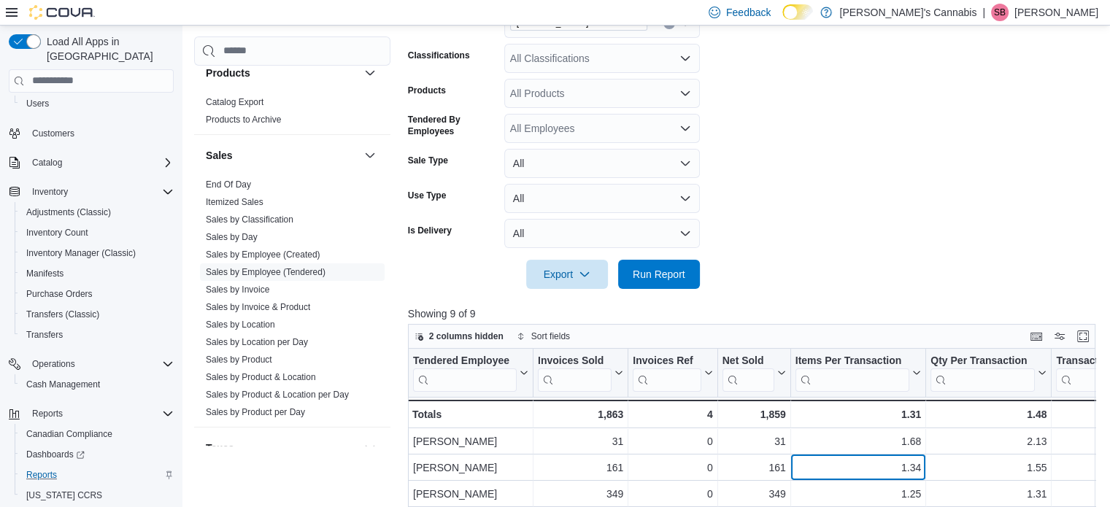
click at [819, 463] on div "1.34" at bounding box center [859, 468] width 126 height 18
click at [780, 256] on div at bounding box center [755, 254] width 695 height 12
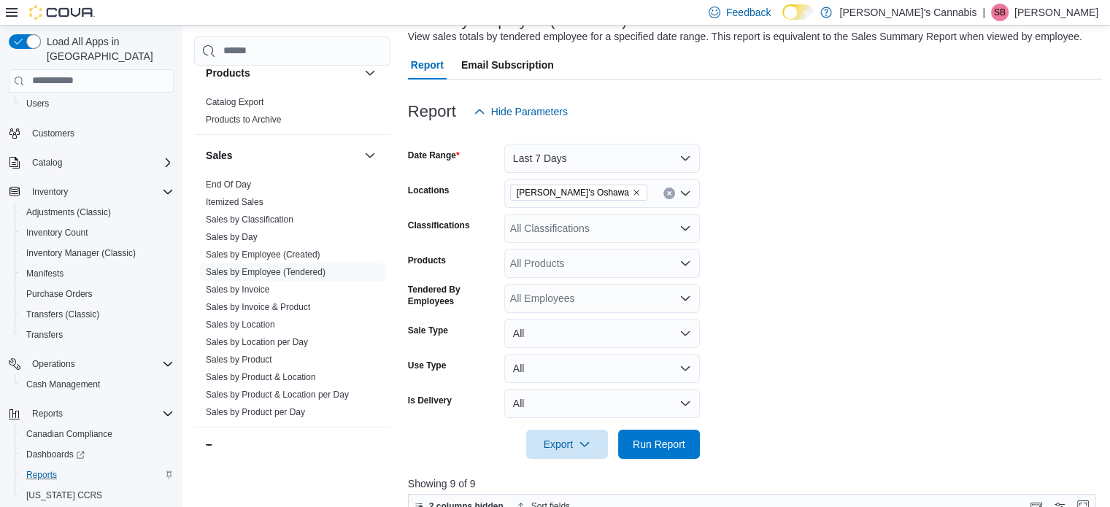
scroll to position [99, 0]
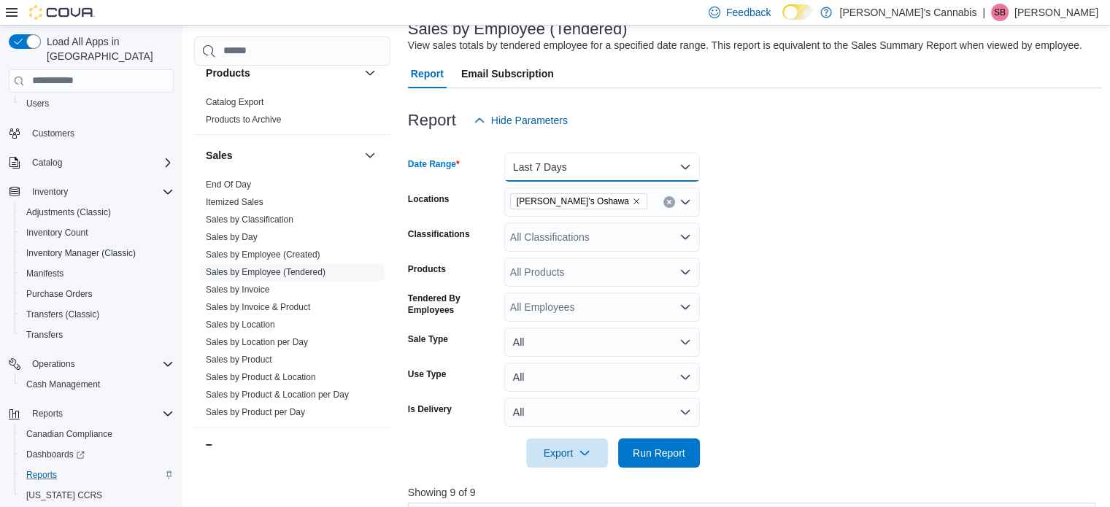
click at [593, 159] on button "Last 7 Days" at bounding box center [603, 167] width 196 height 29
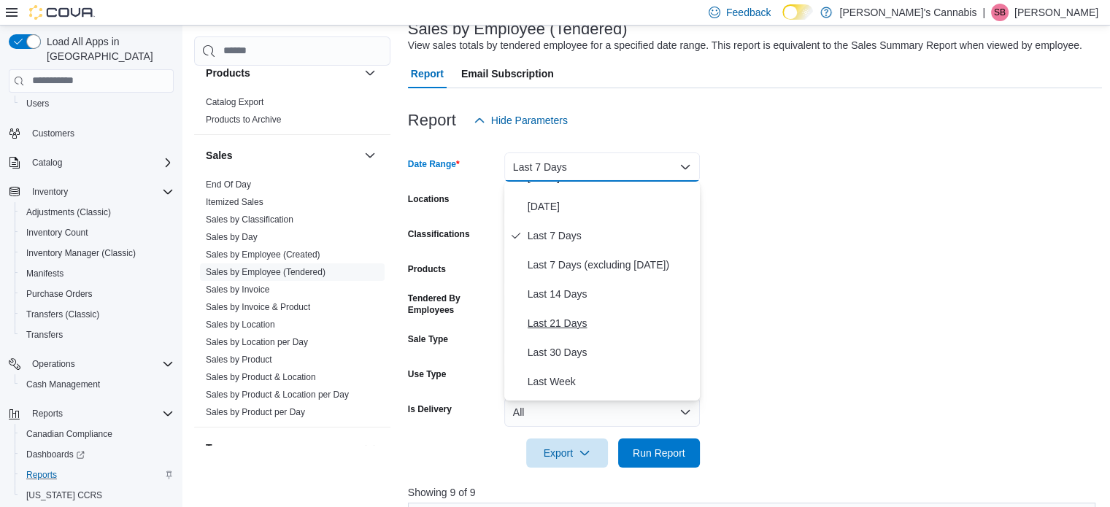
scroll to position [50, 0]
click at [566, 350] on span "Last 30 Days" at bounding box center [611, 351] width 166 height 18
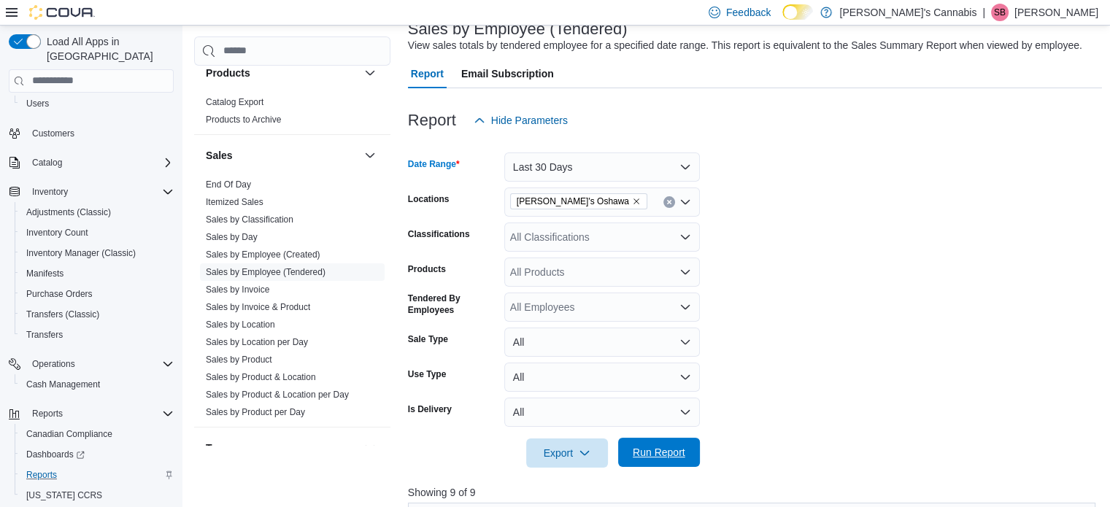
click at [654, 451] on span "Run Report" at bounding box center [659, 452] width 53 height 15
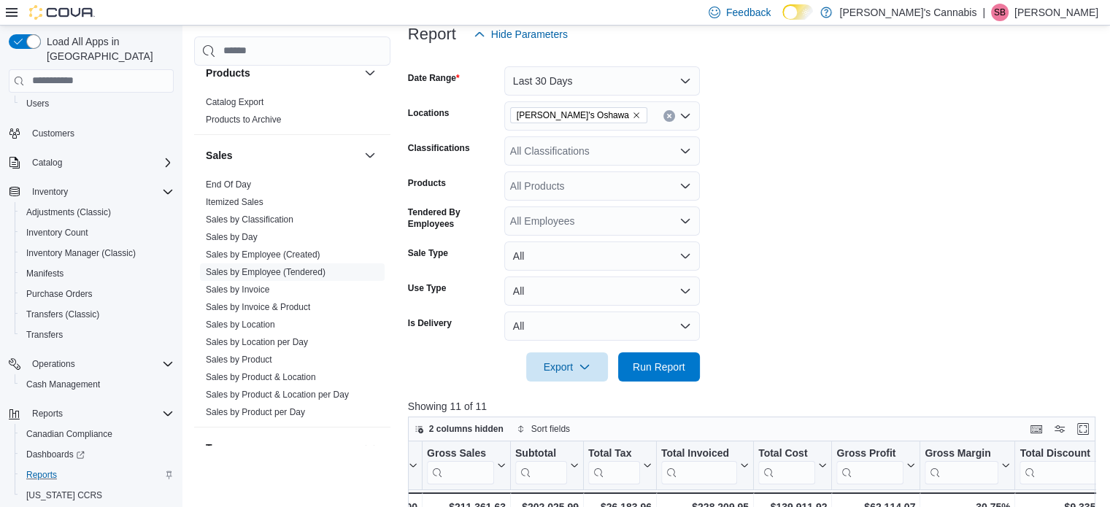
scroll to position [184, 0]
click at [670, 83] on button "Last 30 Days" at bounding box center [603, 82] width 196 height 29
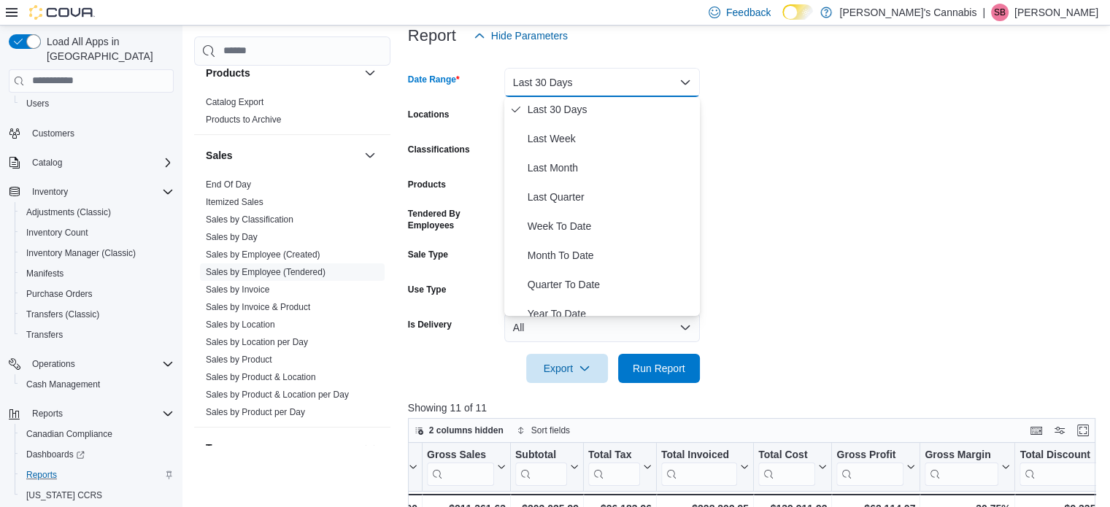
scroll to position [219, 0]
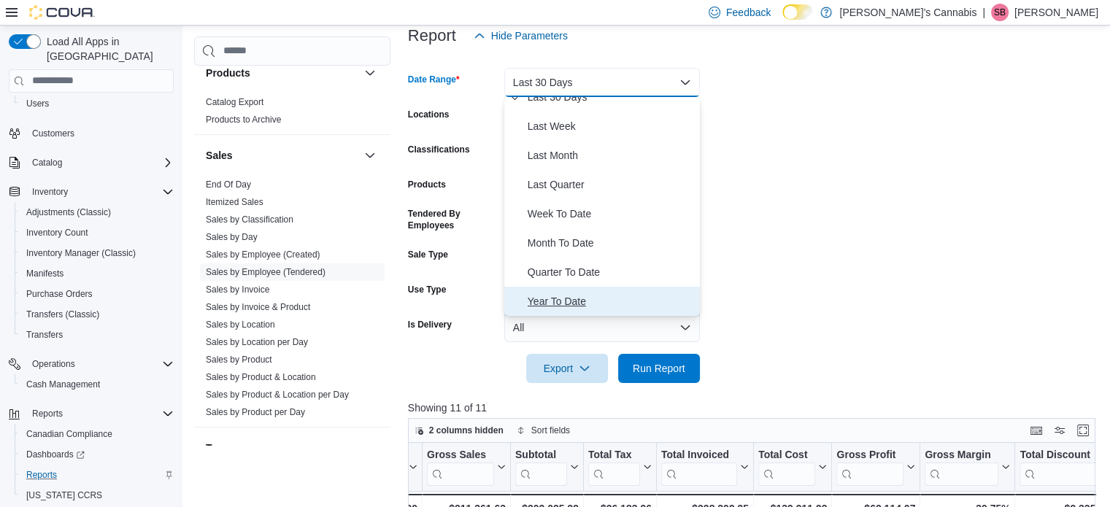
click at [559, 297] on span "Year To Date" at bounding box center [611, 302] width 166 height 18
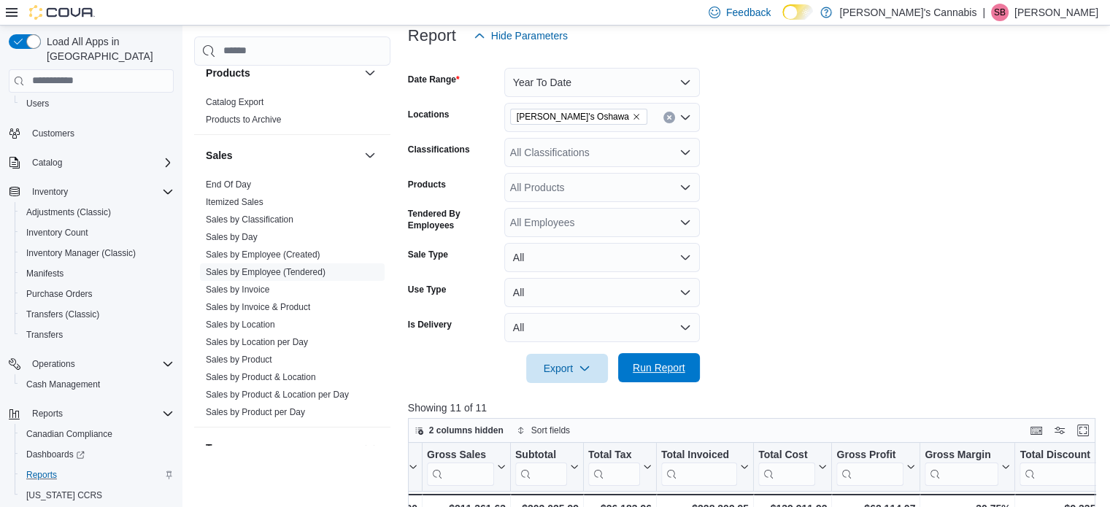
click at [654, 370] on span "Run Report" at bounding box center [659, 368] width 53 height 15
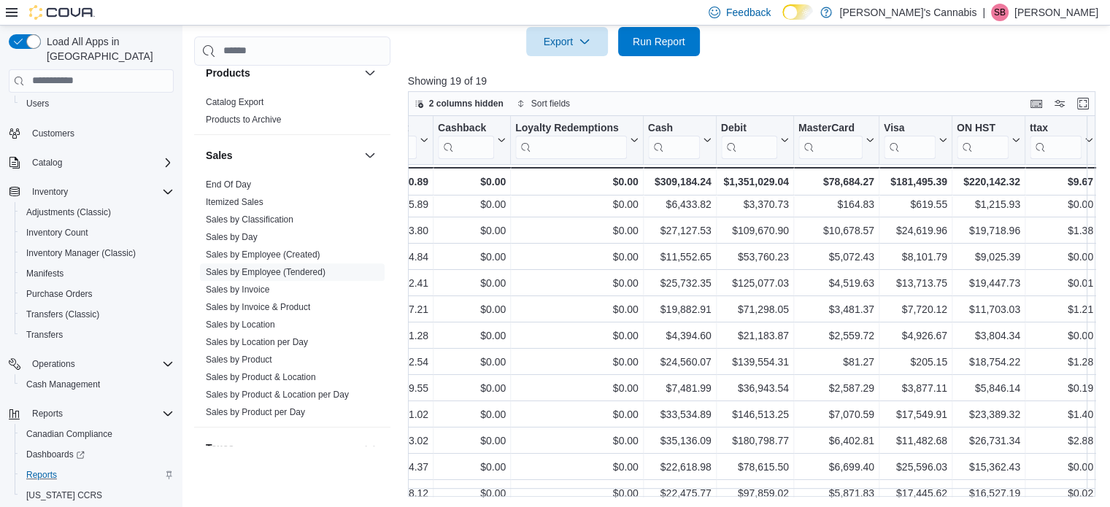
scroll to position [4, 1612]
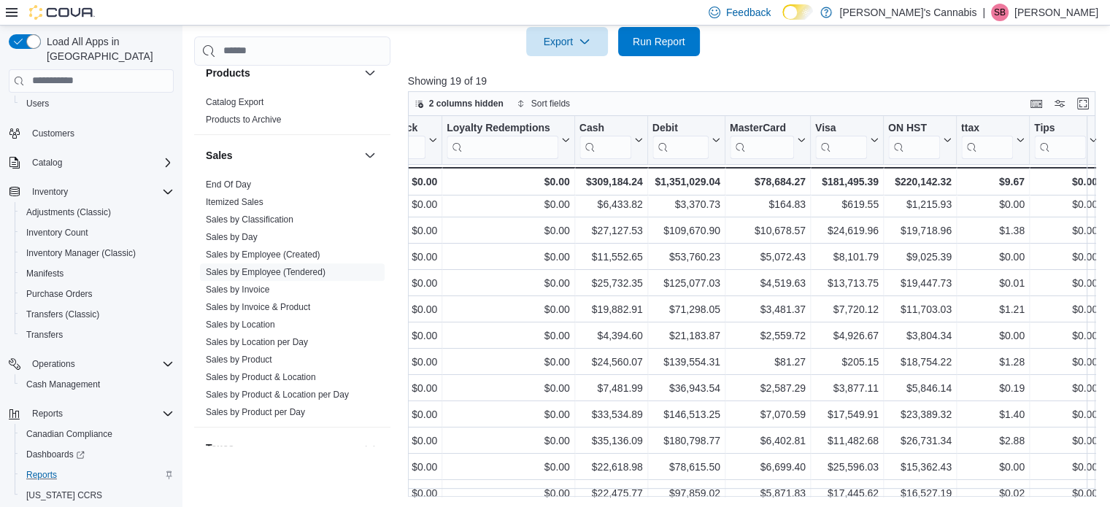
click at [783, 71] on div at bounding box center [755, 65] width 695 height 18
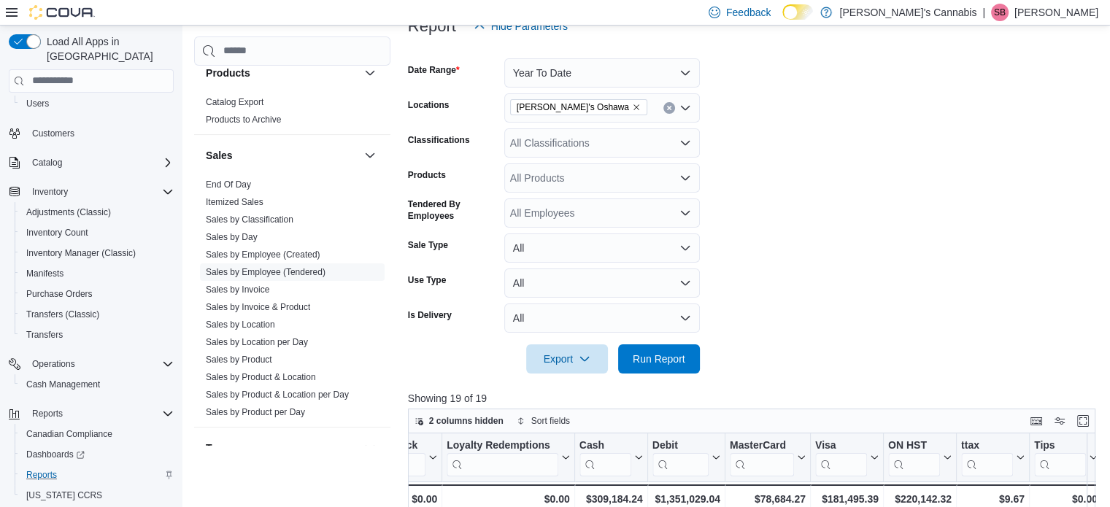
scroll to position [67, 0]
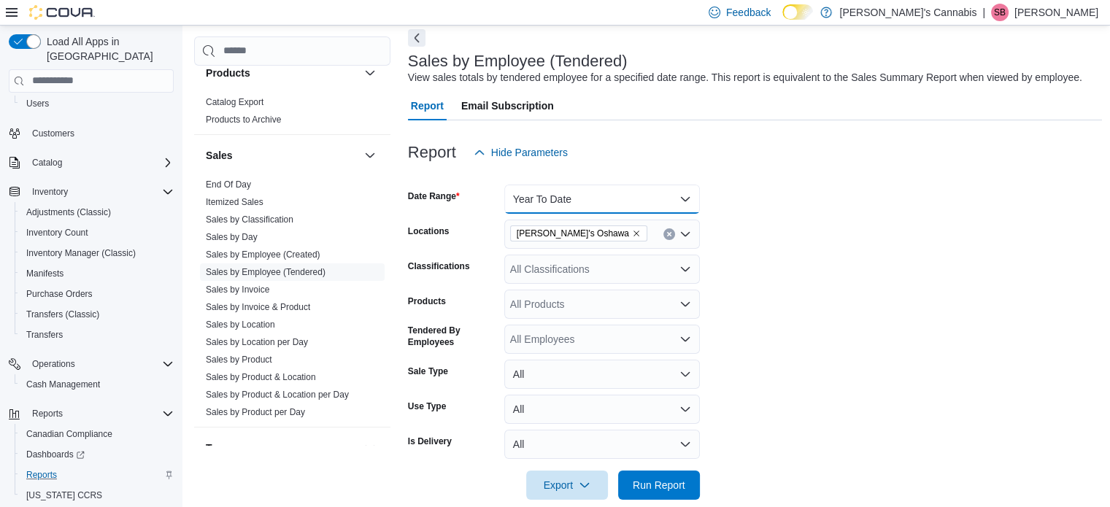
click at [678, 201] on button "Year To Date" at bounding box center [603, 199] width 196 height 29
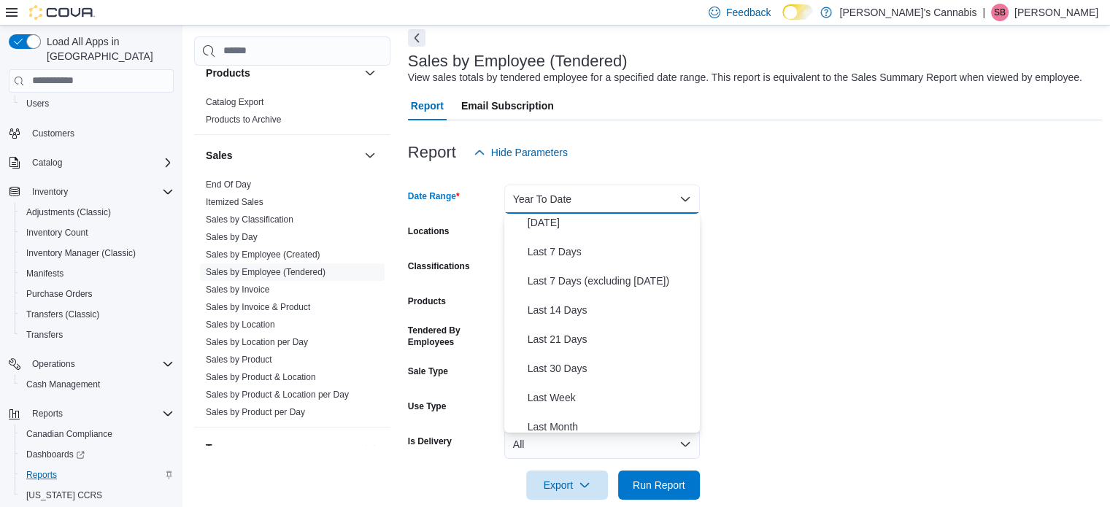
scroll to position [64, 0]
click at [564, 305] on span "Last 14 Days" at bounding box center [611, 311] width 166 height 18
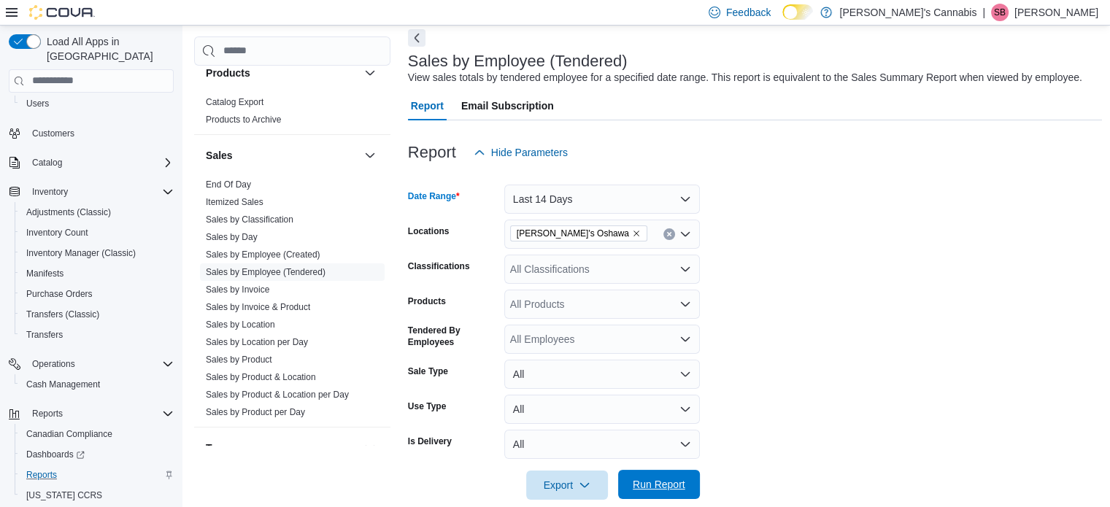
click at [655, 487] on span "Run Report" at bounding box center [659, 484] width 53 height 15
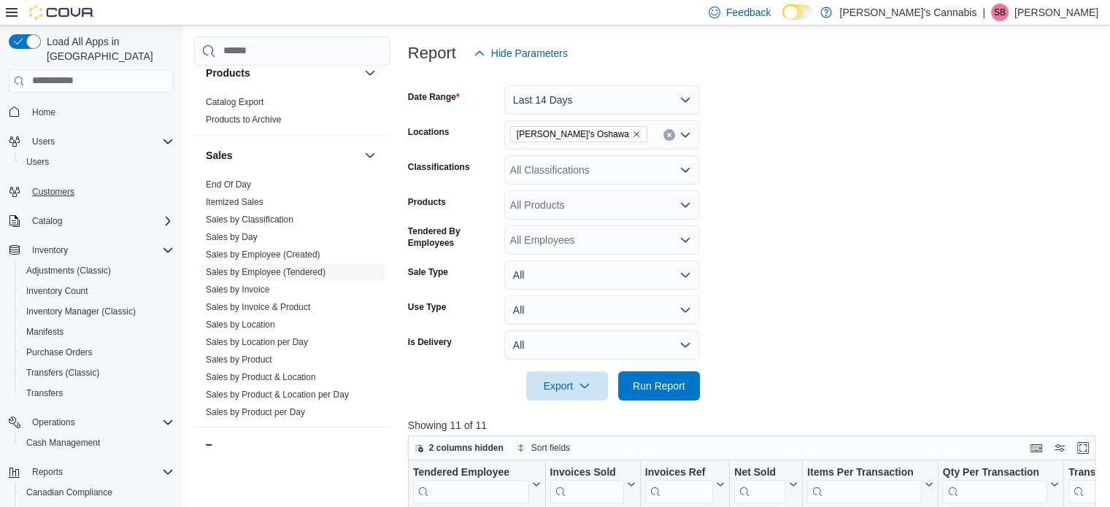
scroll to position [134, 0]
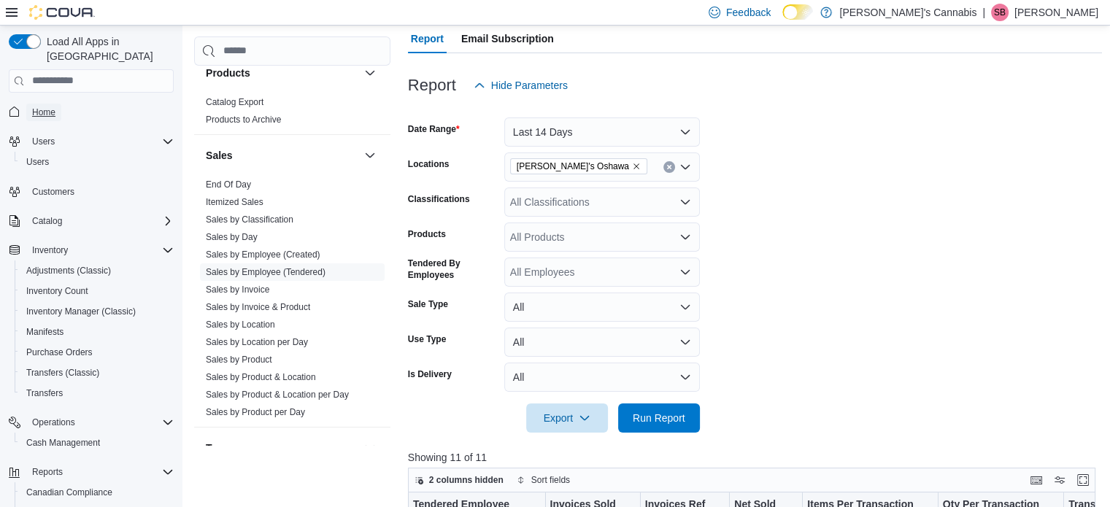
click at [34, 107] on span "Home" at bounding box center [43, 113] width 23 height 12
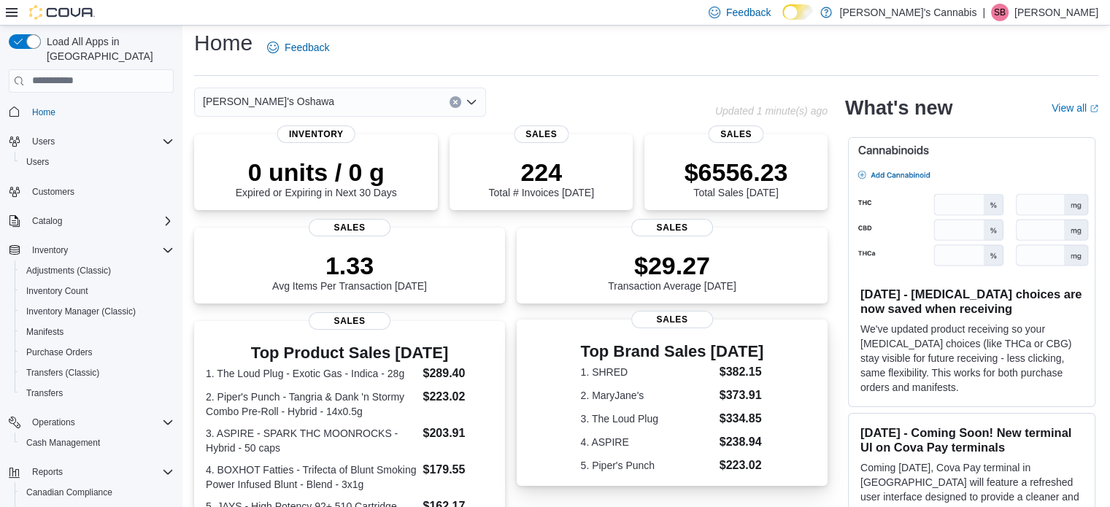
scroll to position [9, 0]
